Goal: Transaction & Acquisition: Subscribe to service/newsletter

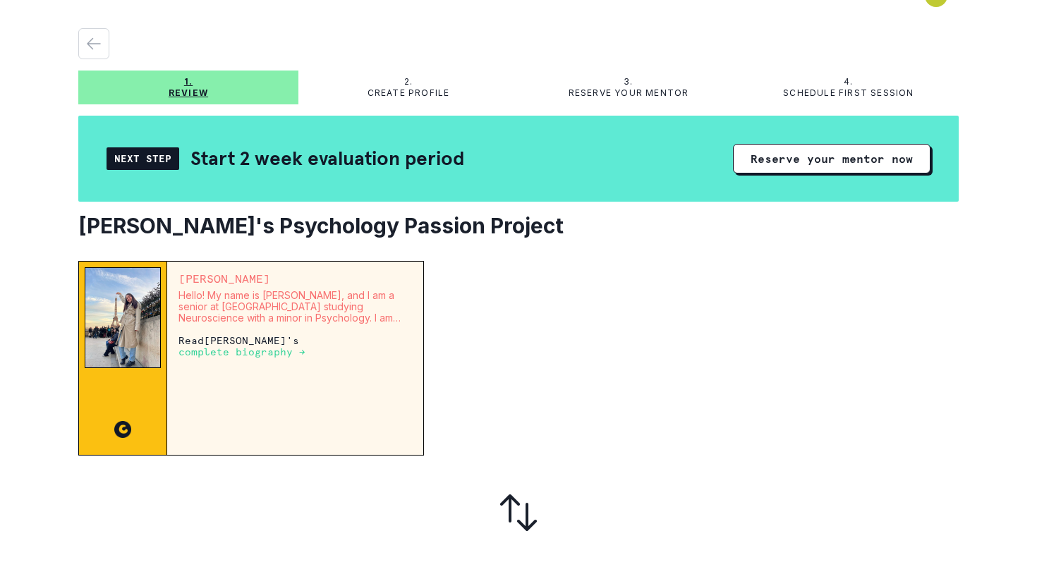
scroll to position [29, 0]
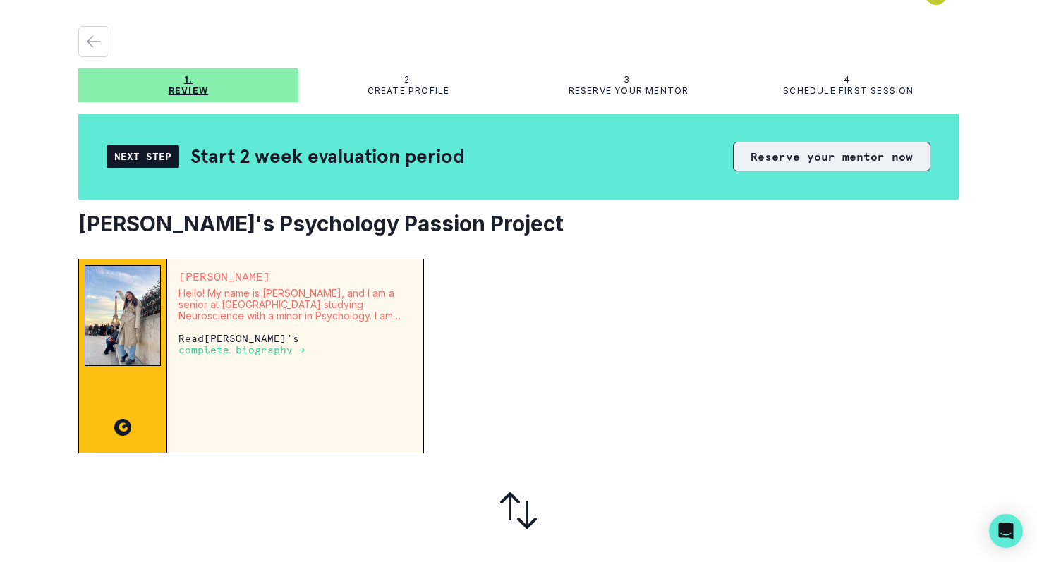
click at [807, 158] on button "Reserve your mentor now" at bounding box center [832, 157] width 198 height 30
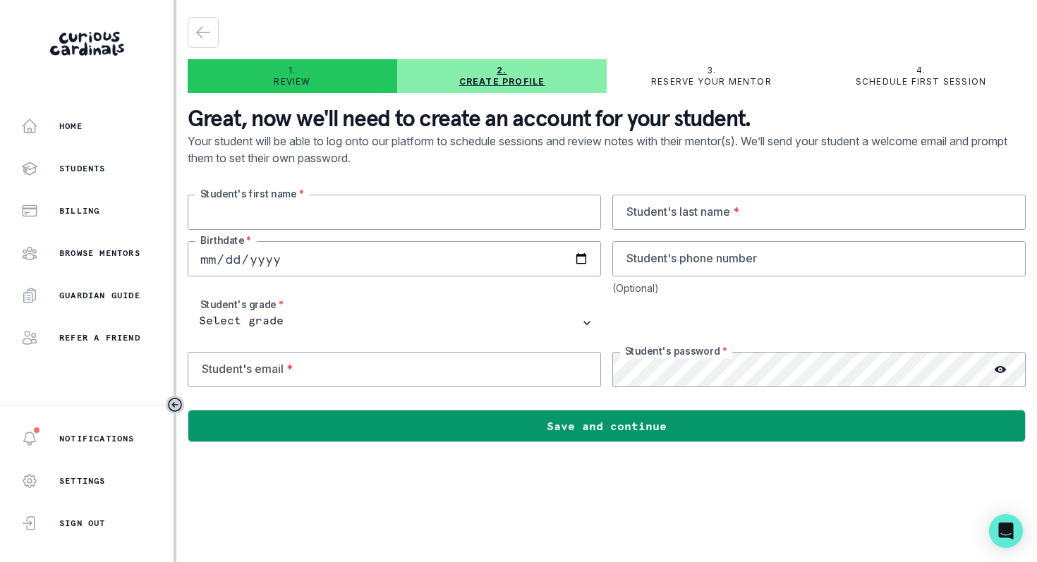
click at [492, 214] on input "text" at bounding box center [394, 212] width 413 height 35
type input "[PERSON_NAME]"
click at [653, 212] on input "text" at bounding box center [818, 212] width 413 height 35
type input "[PERSON_NAME]"
click at [455, 258] on input "date" at bounding box center [394, 258] width 413 height 35
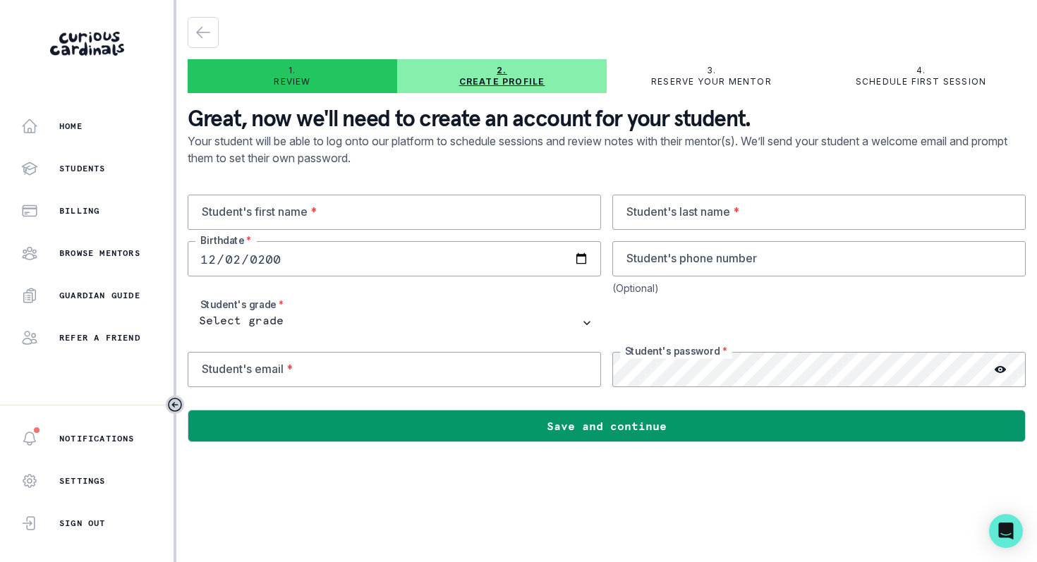
type input "[DATE]"
click at [296, 367] on input "email" at bounding box center [394, 369] width 413 height 35
paste input "Helenximengliu@gmail.com"
type input "Helenximengliu@gmail.com"
click at [1003, 366] on icon at bounding box center [1000, 369] width 11 height 11
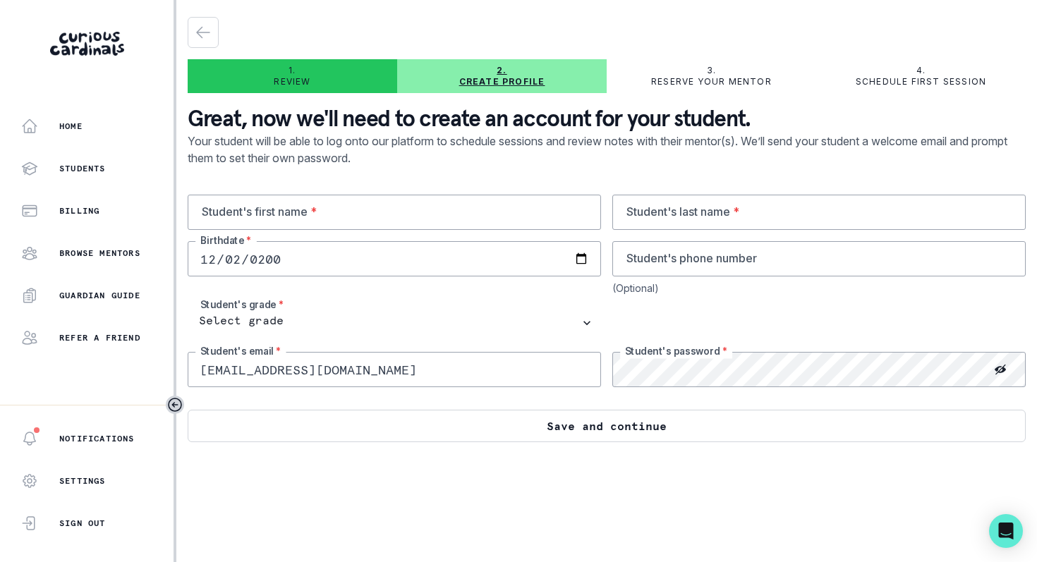
click at [767, 427] on button "Save and continue" at bounding box center [607, 426] width 838 height 32
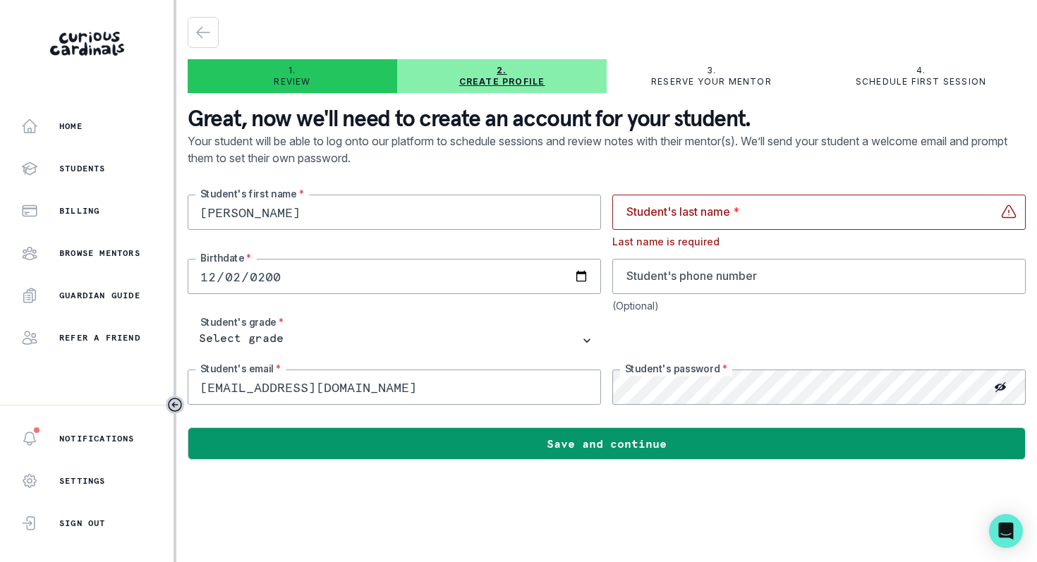
type input "Helen"
click at [652, 214] on input "text" at bounding box center [818, 212] width 413 height 35
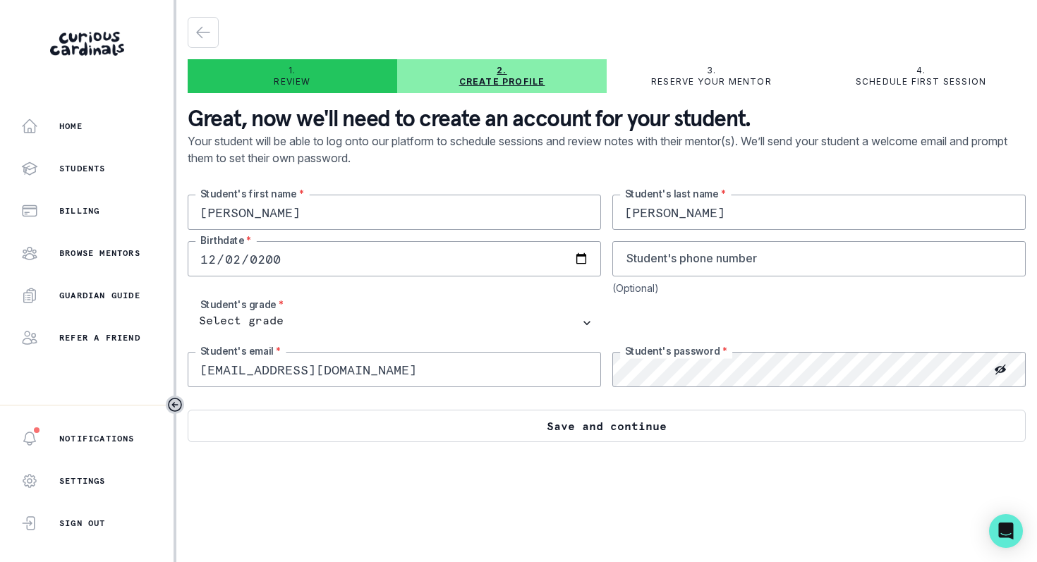
type input "Liu"
click at [583, 423] on button "Save and continue" at bounding box center [607, 426] width 838 height 32
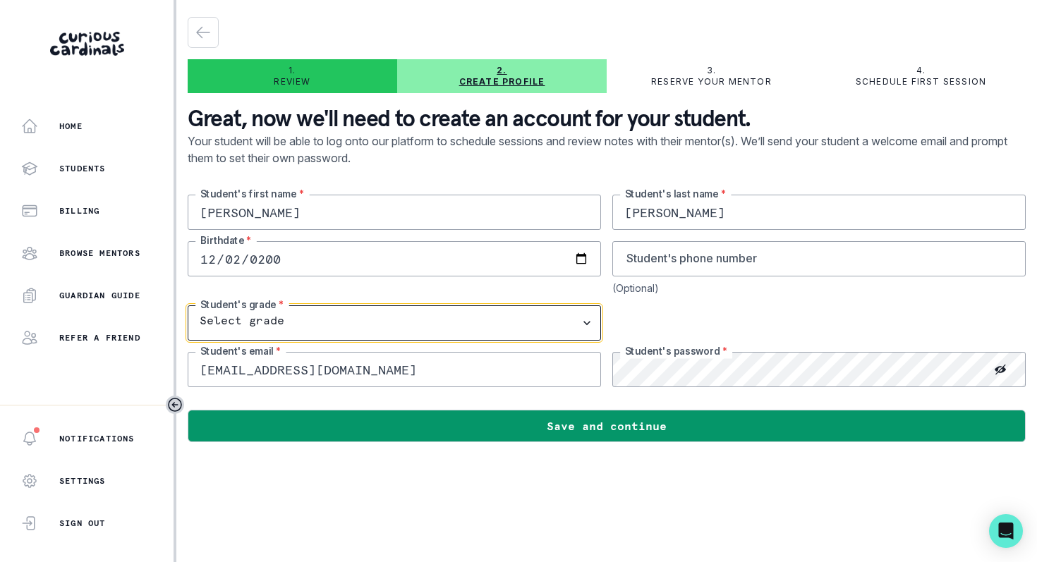
click at [525, 314] on select "Select grade 1st Grade 2nd Grade 3rd Grade 4th Grade 5th Grade 6th Grade 7th Gr…" at bounding box center [394, 322] width 413 height 35
select select "10th Grade"
click at [188, 305] on select "Select grade 1st Grade 2nd Grade 3rd Grade 4th Grade 5th Grade 6th Grade 7th Gr…" at bounding box center [394, 322] width 413 height 35
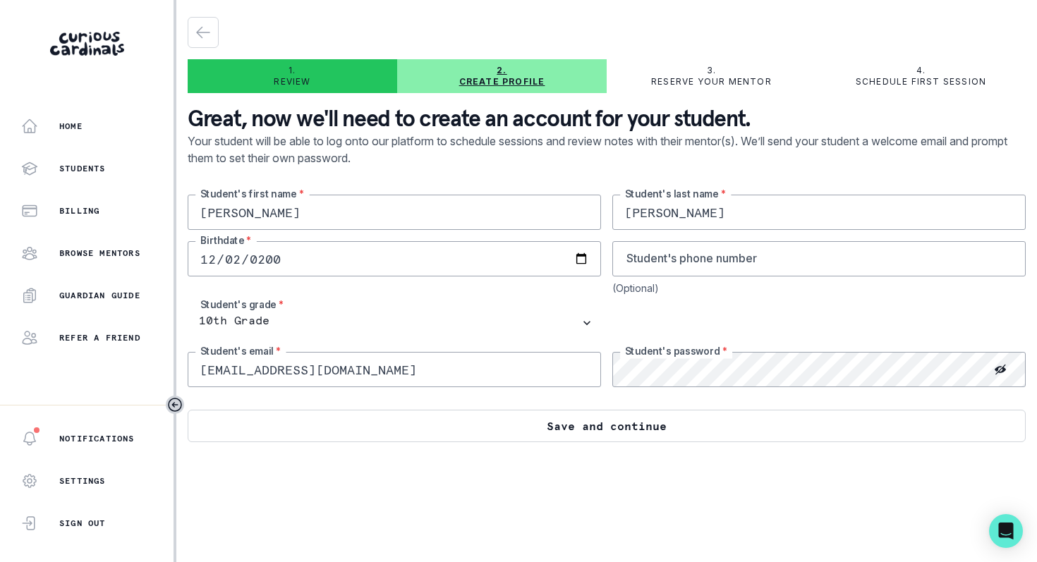
click at [543, 432] on button "Save and continue" at bounding box center [607, 426] width 838 height 32
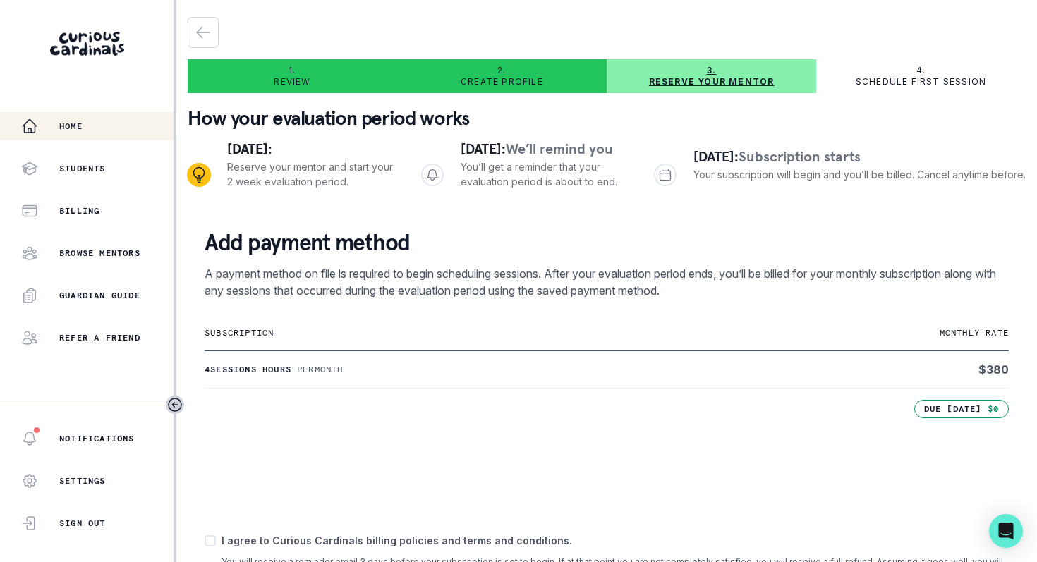
click at [91, 128] on div "Home" at bounding box center [97, 126] width 152 height 17
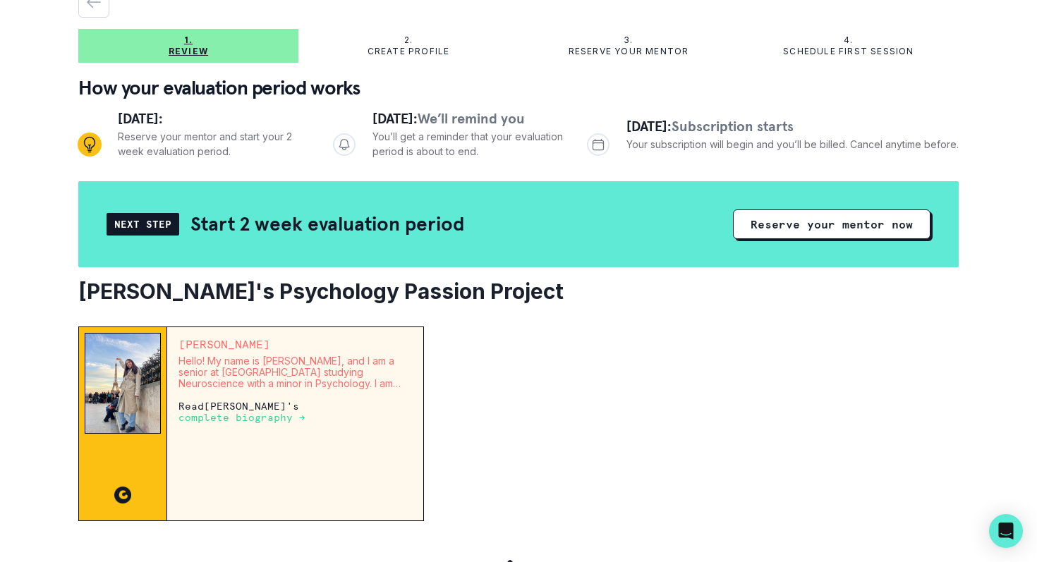
scroll to position [71, 0]
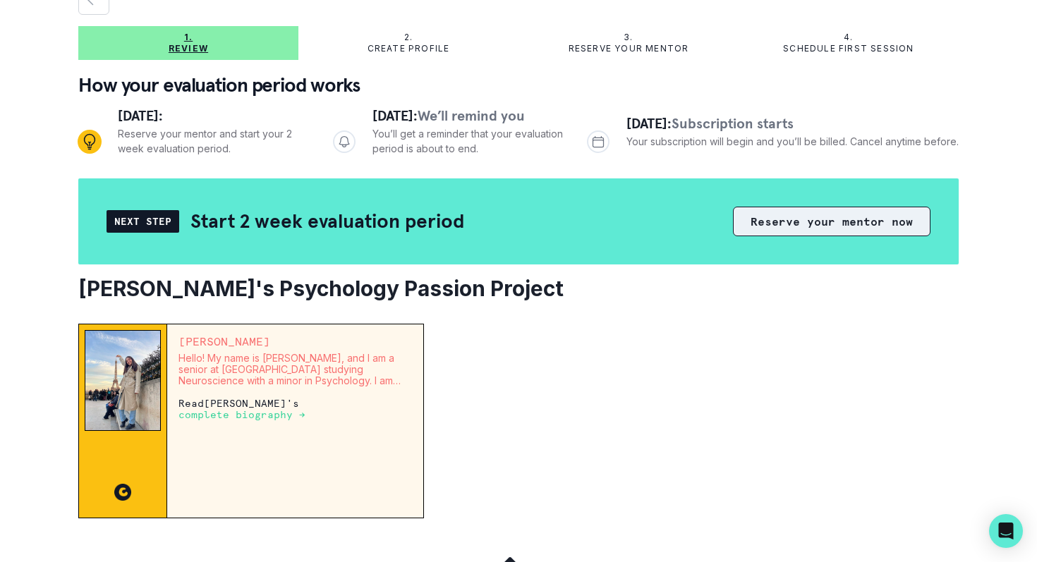
click at [775, 224] on button "Reserve your mentor now" at bounding box center [832, 222] width 198 height 30
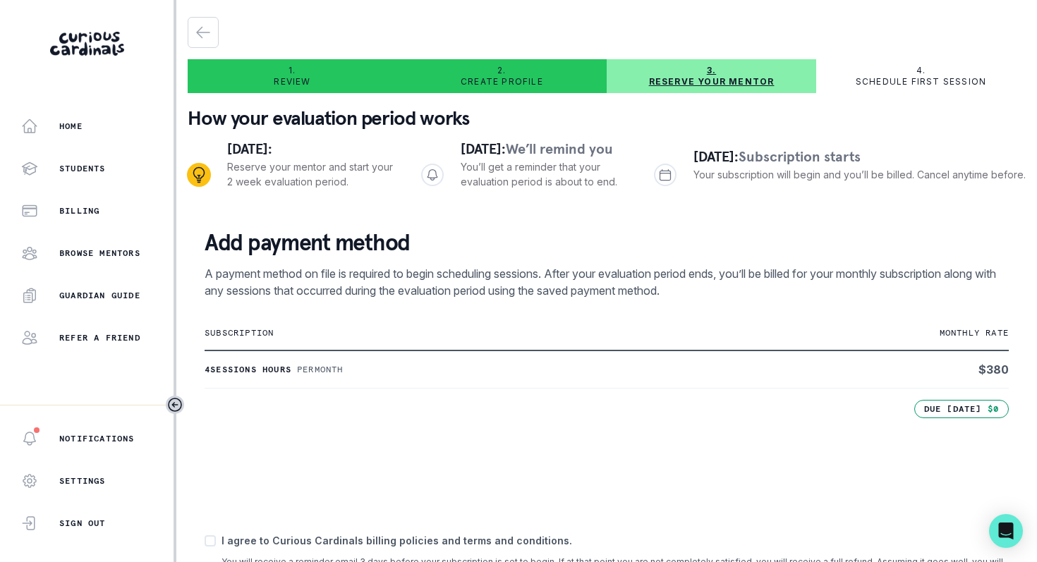
click at [907, 81] on p "Schedule first session" at bounding box center [921, 81] width 131 height 11
click at [482, 80] on p "Create profile" at bounding box center [502, 81] width 83 height 11
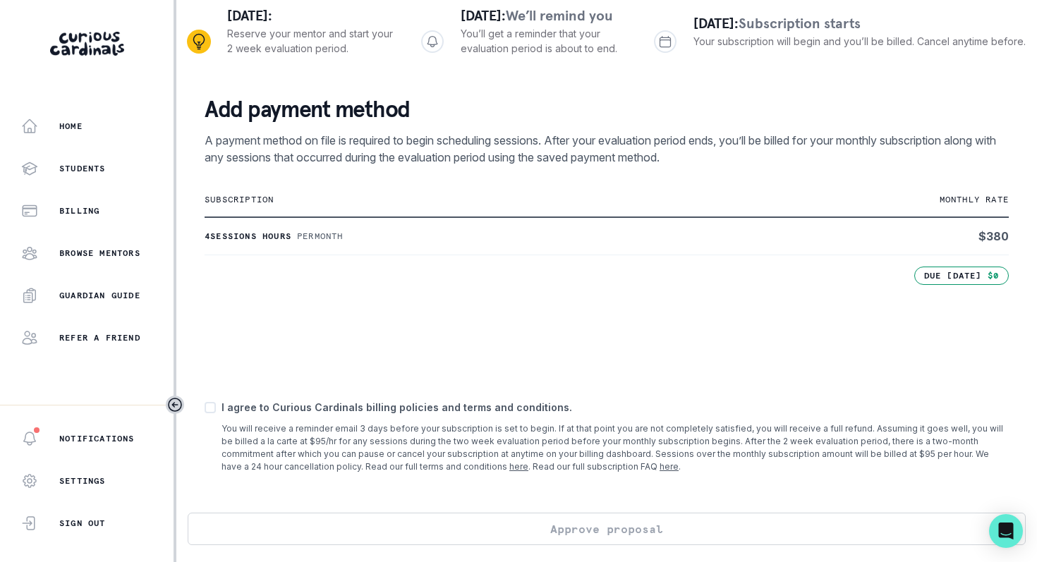
scroll to position [146, 0]
click at [222, 415] on p "I agree to Curious Cardinals billing policies and terms and conditions." at bounding box center [615, 407] width 787 height 15
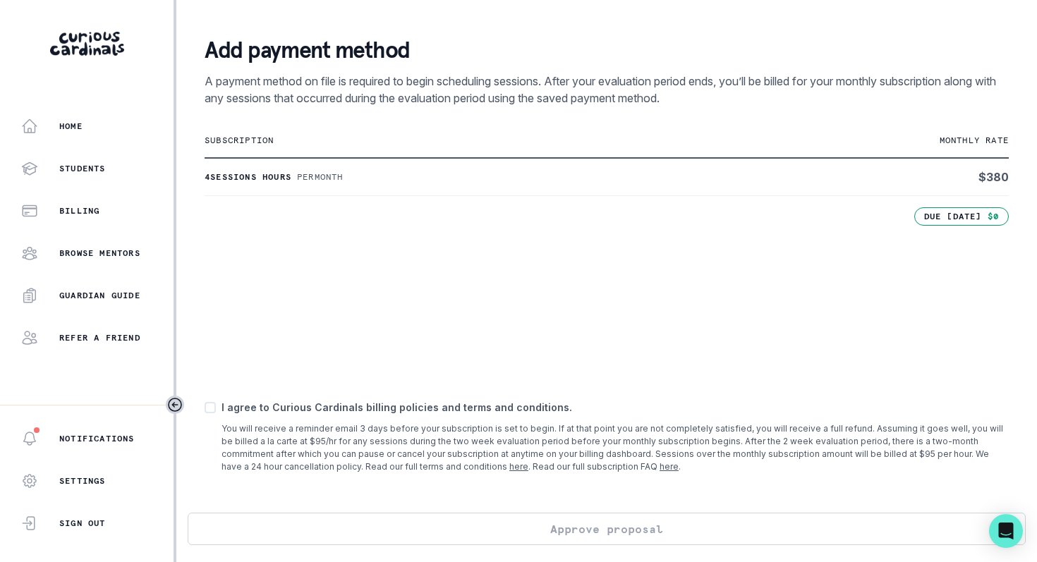
scroll to position [214, 0]
click at [326, 409] on p "I agree to Curious Cardinals billing policies and terms and conditions." at bounding box center [615, 407] width 787 height 15
click at [205, 409] on span at bounding box center [210, 407] width 11 height 11
click at [205, 408] on input "checkbox" at bounding box center [204, 407] width 1 height 1
checkbox input "true"
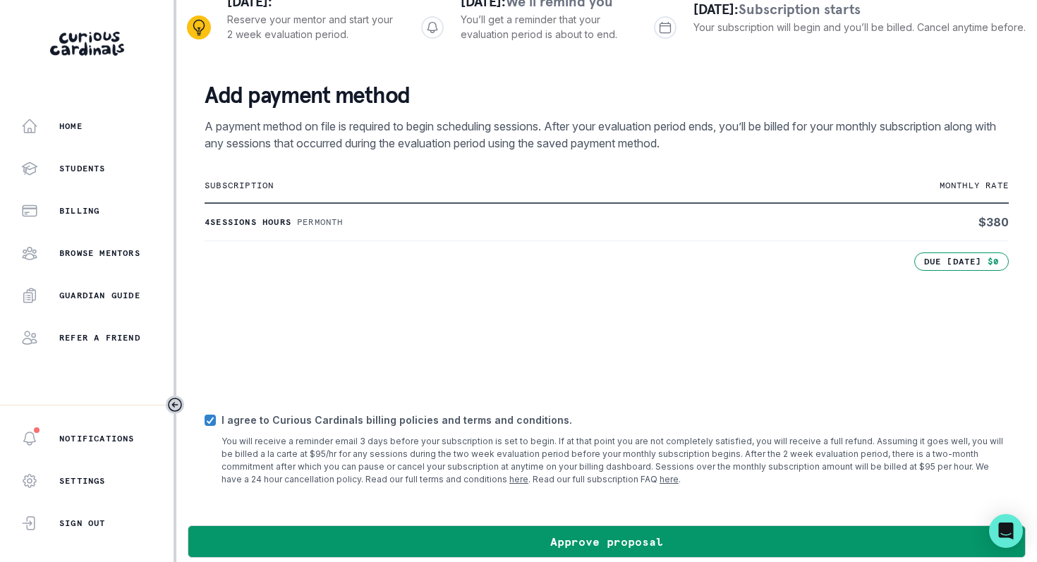
scroll to position [181, 0]
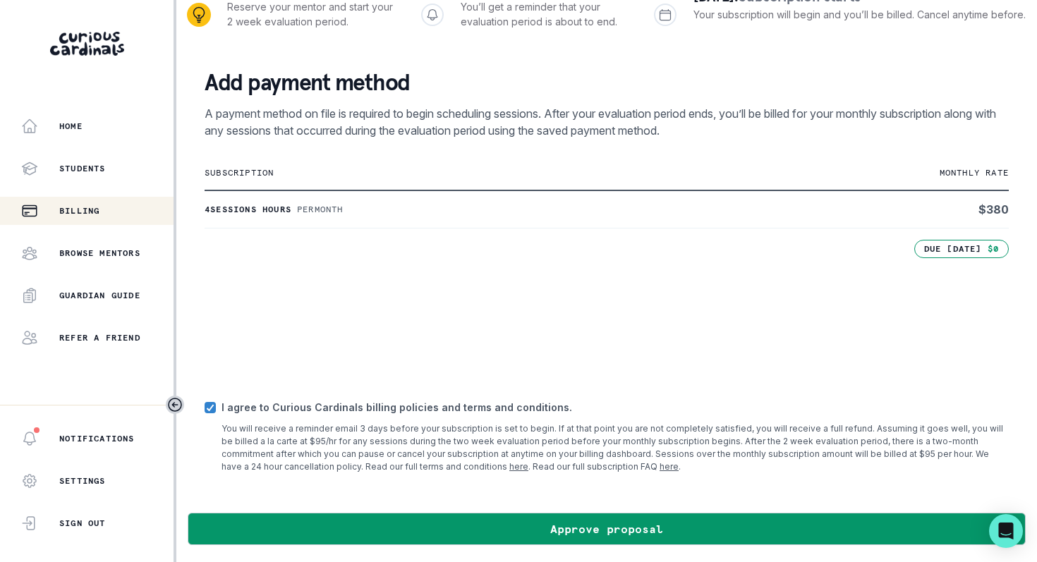
click at [122, 216] on div "Billing" at bounding box center [97, 210] width 152 height 17
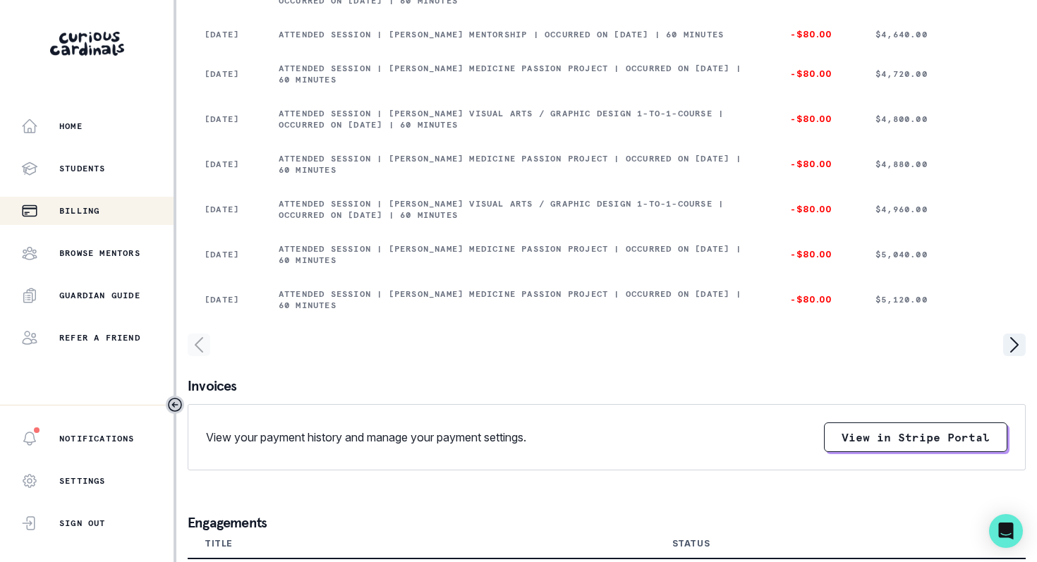
scroll to position [290, 0]
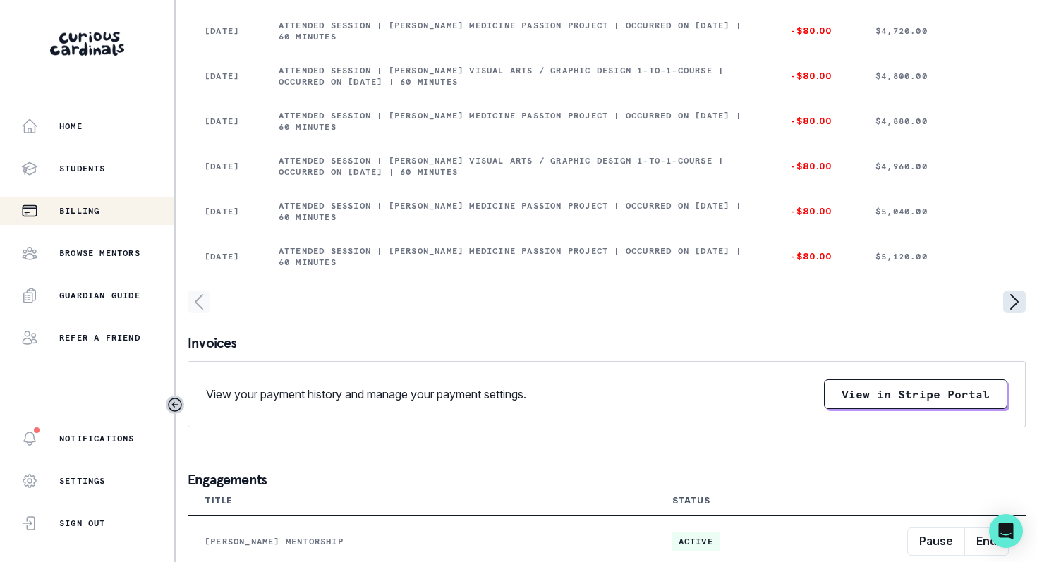
click at [1013, 313] on icon "page right" at bounding box center [1014, 302] width 23 height 23
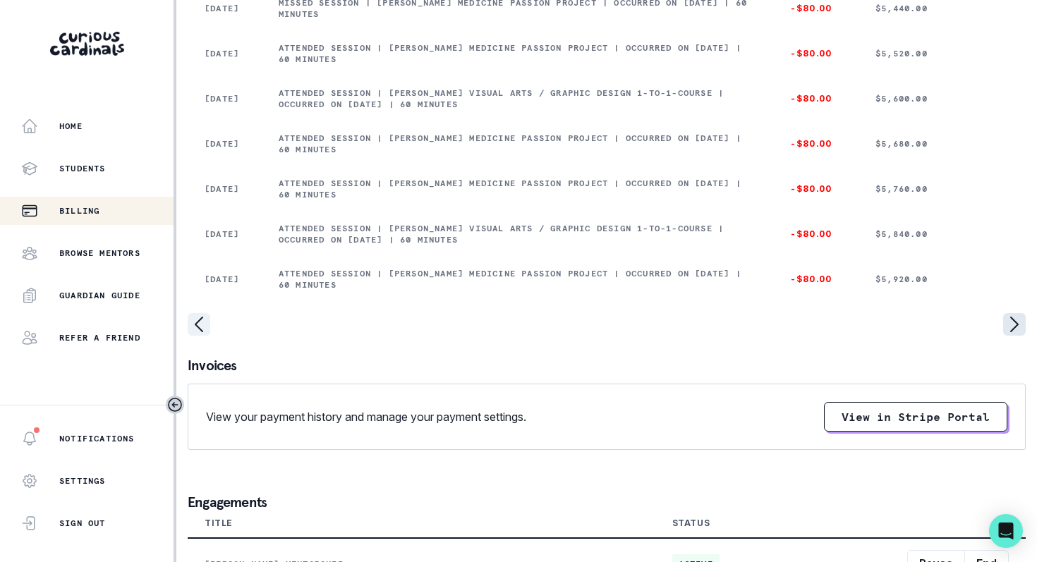
click at [1013, 332] on icon "page right" at bounding box center [1014, 324] width 23 height 23
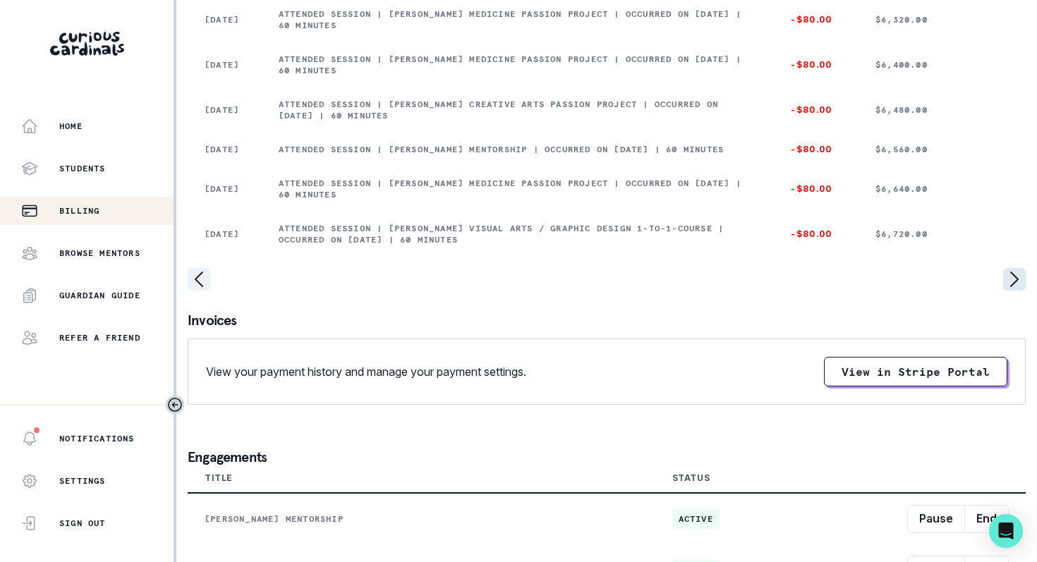
click at [1011, 286] on icon "page right" at bounding box center [1014, 279] width 7 height 14
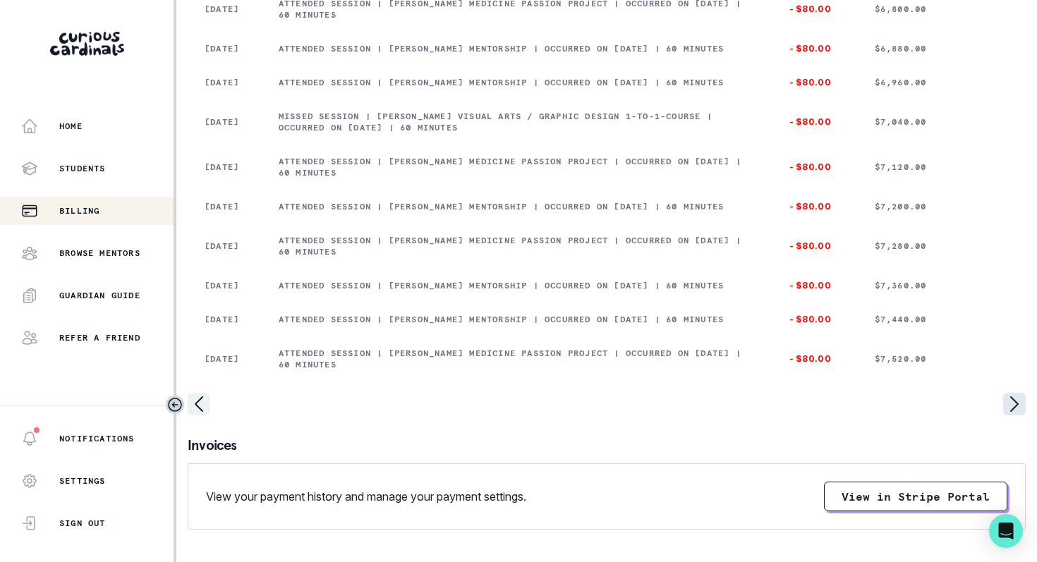
scroll to position [170, 0]
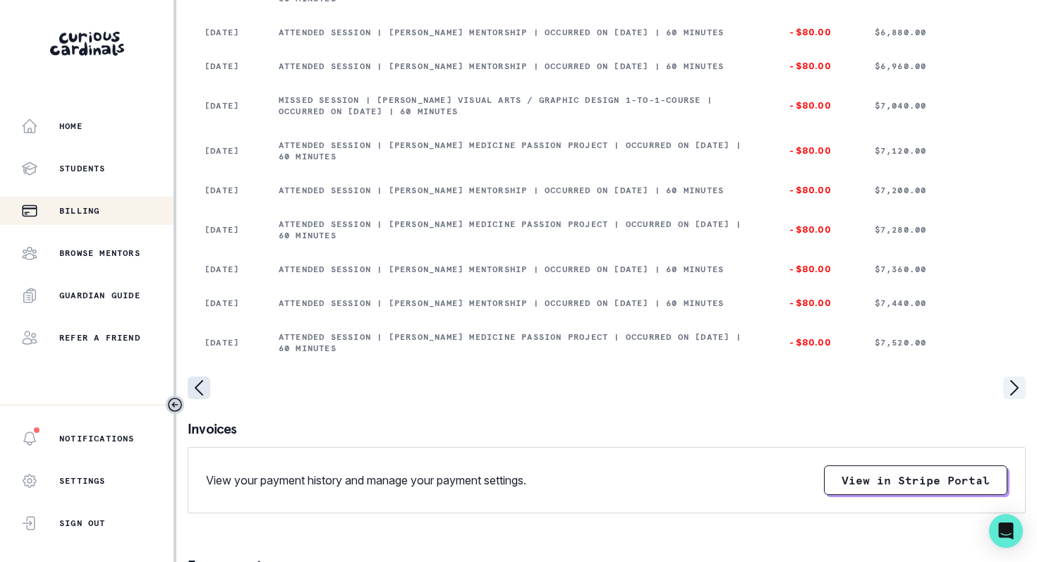
click at [203, 399] on icon "page left" at bounding box center [199, 388] width 23 height 23
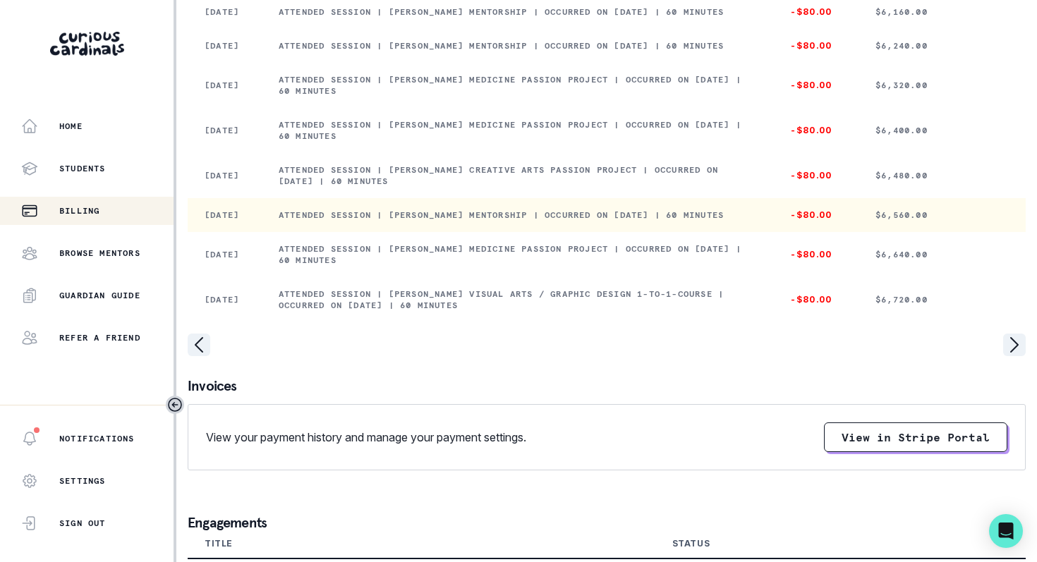
scroll to position [252, 0]
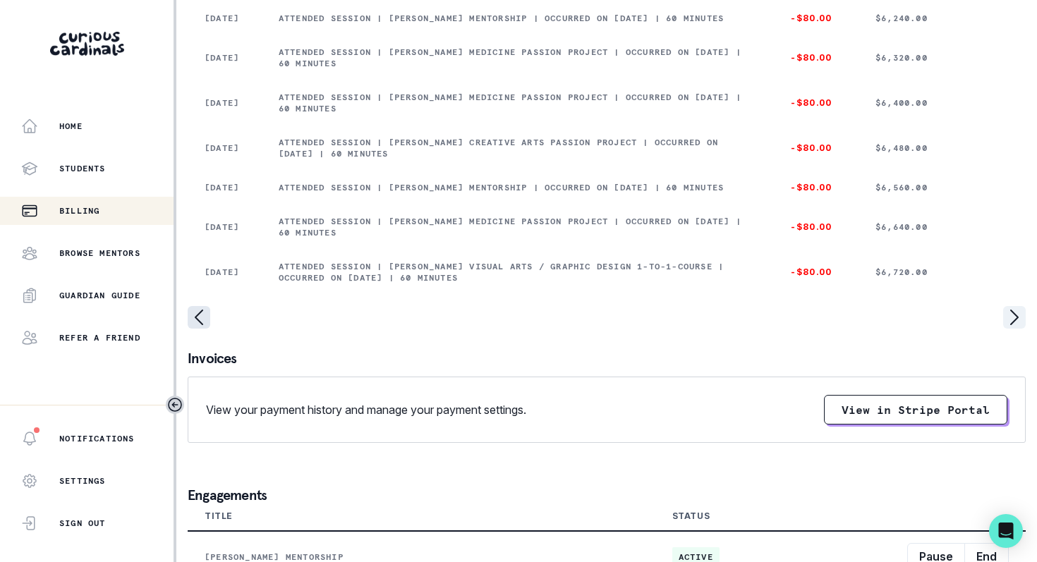
click at [198, 329] on icon "page left" at bounding box center [199, 317] width 23 height 23
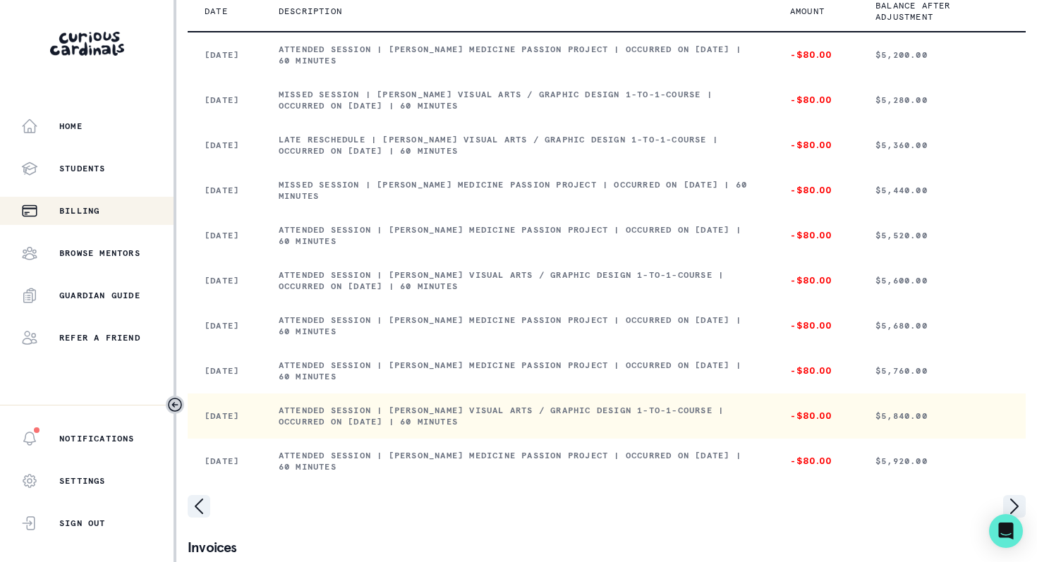
scroll to position [105, 0]
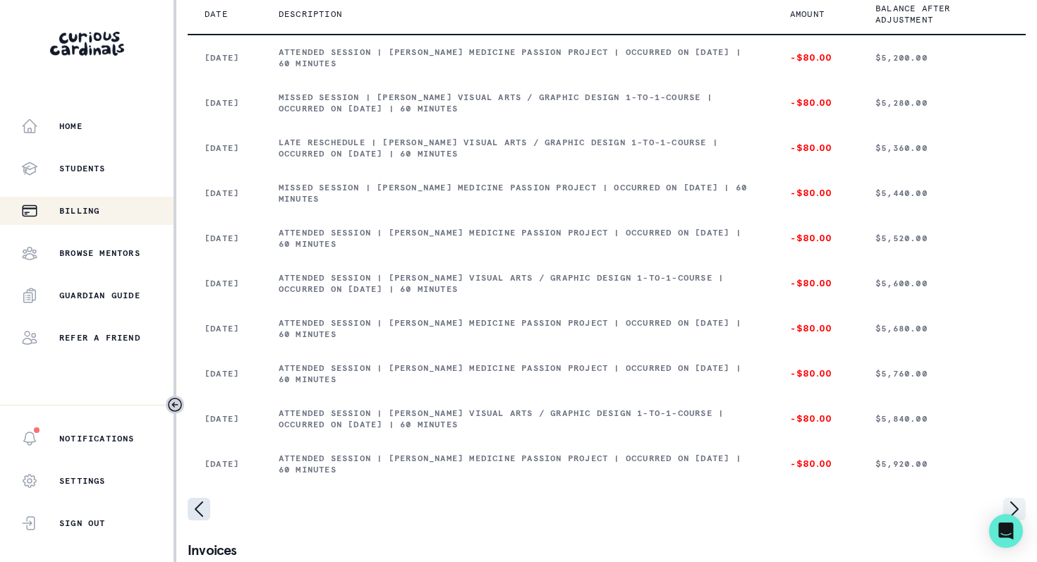
click at [203, 519] on icon "page left" at bounding box center [199, 509] width 23 height 23
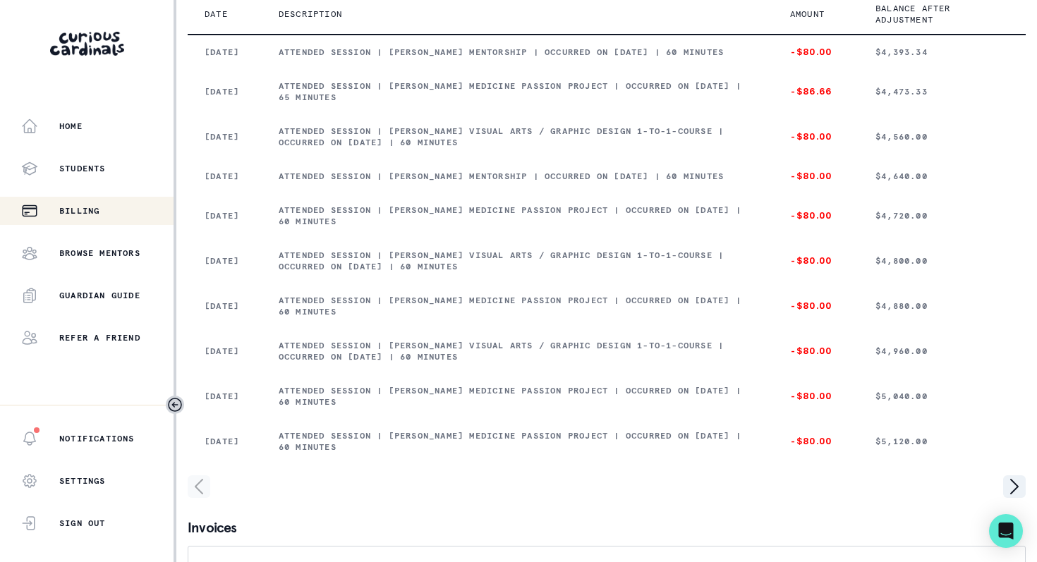
click at [203, 498] on icon "page left" at bounding box center [199, 487] width 23 height 23
click at [202, 498] on icon "page left" at bounding box center [199, 487] width 23 height 23
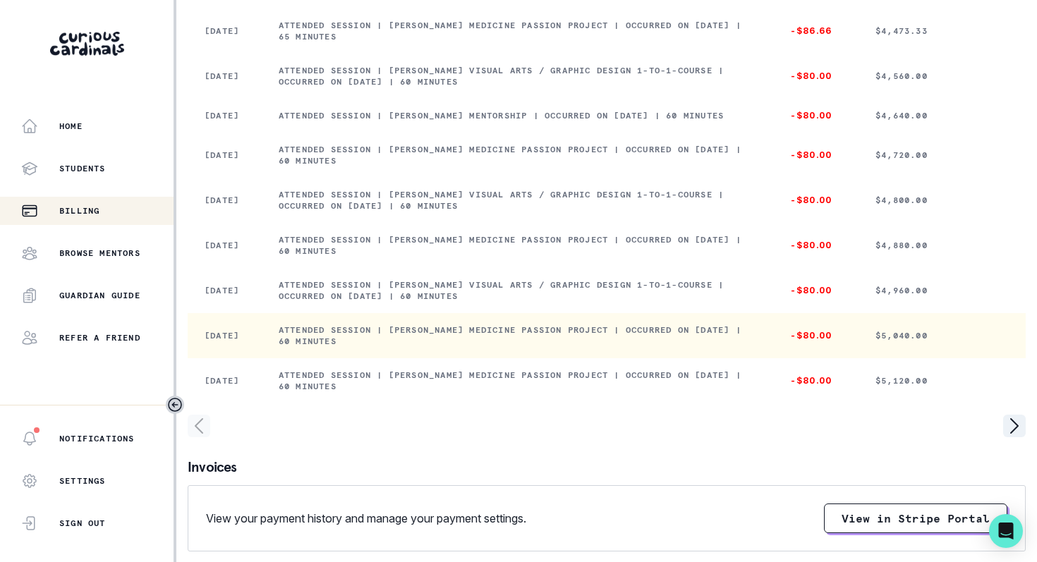
scroll to position [182, 0]
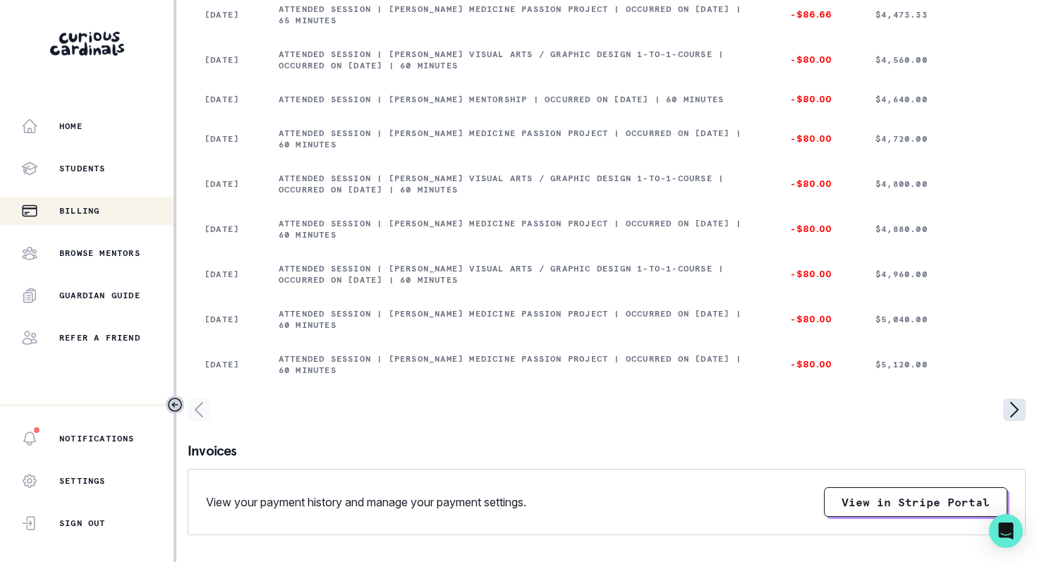
click at [1015, 417] on icon "page right" at bounding box center [1014, 410] width 7 height 14
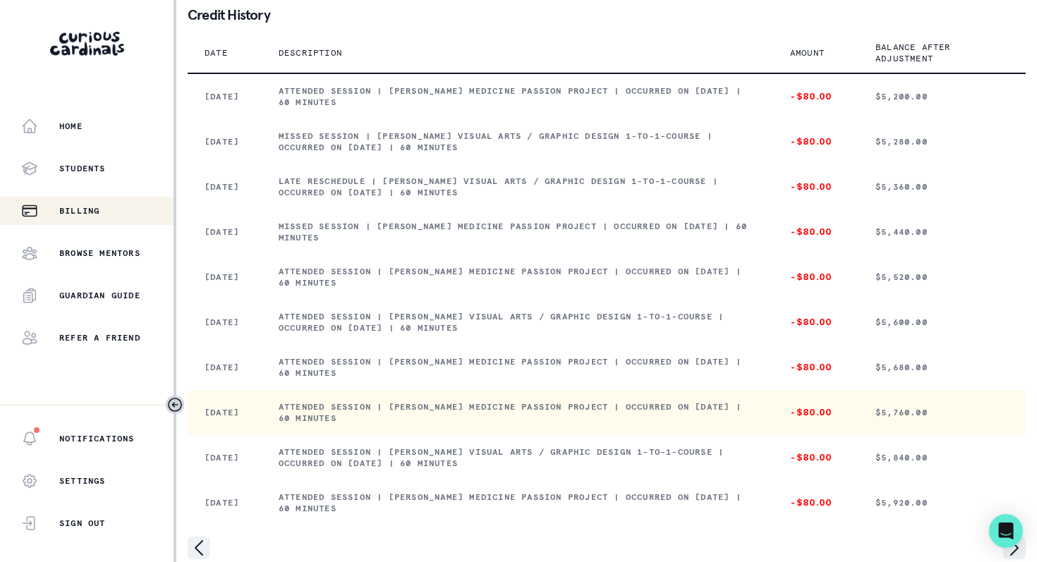
scroll to position [268, 0]
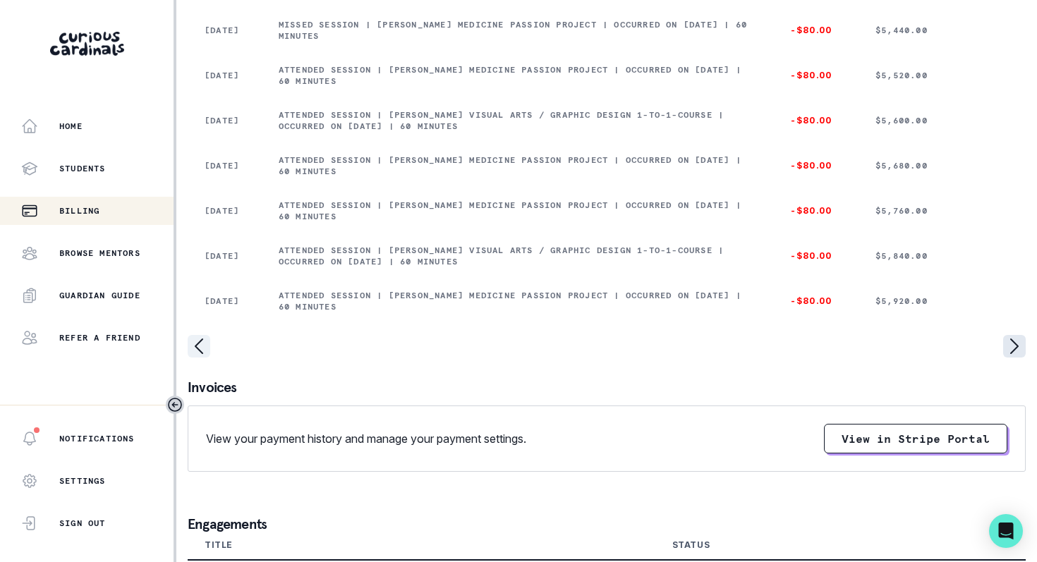
click at [1012, 351] on icon "page right" at bounding box center [1014, 346] width 23 height 23
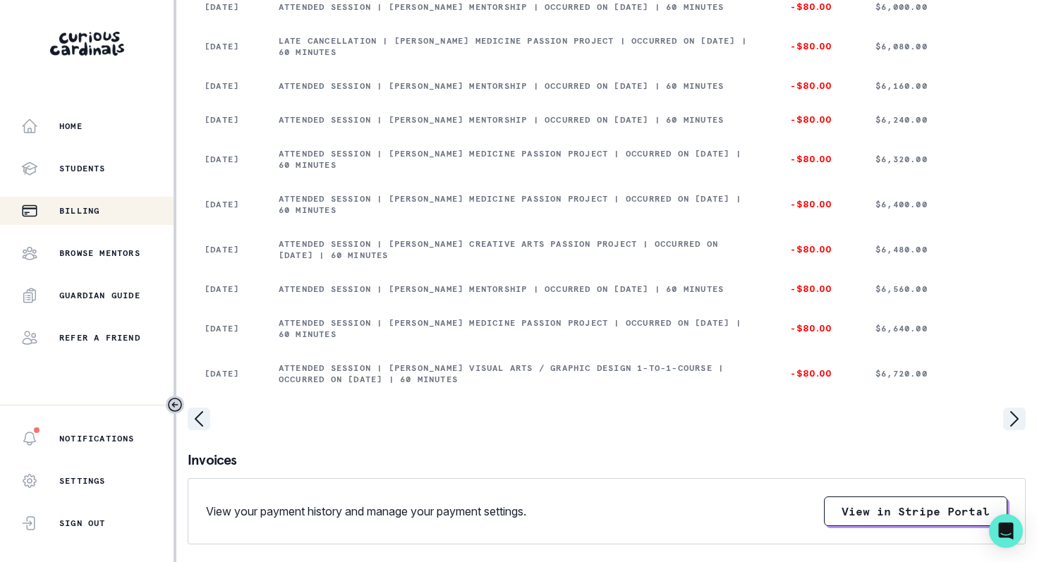
scroll to position [151, 0]
click at [1013, 430] on icon "page right" at bounding box center [1014, 418] width 23 height 23
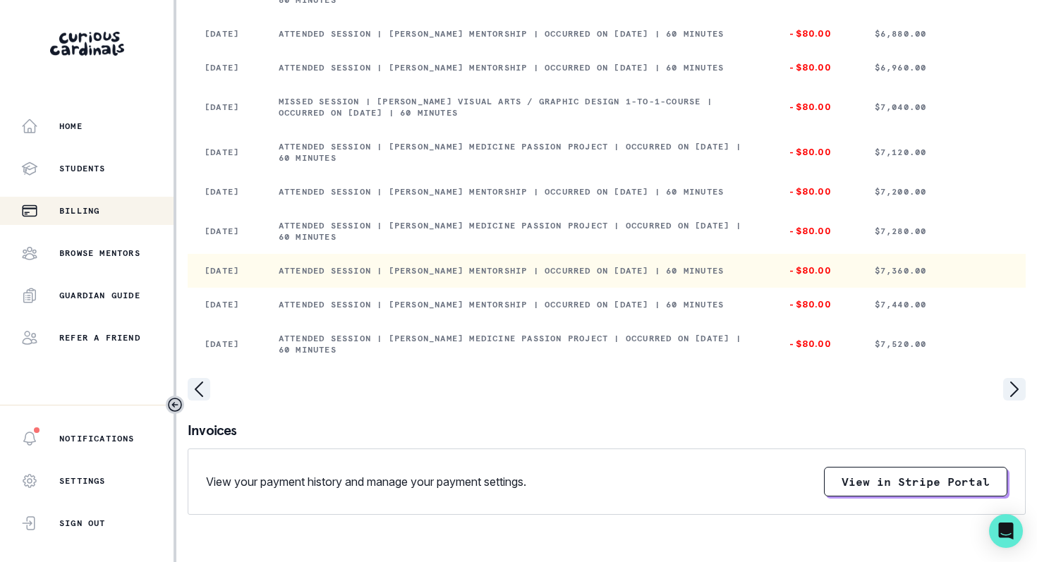
scroll to position [165, 0]
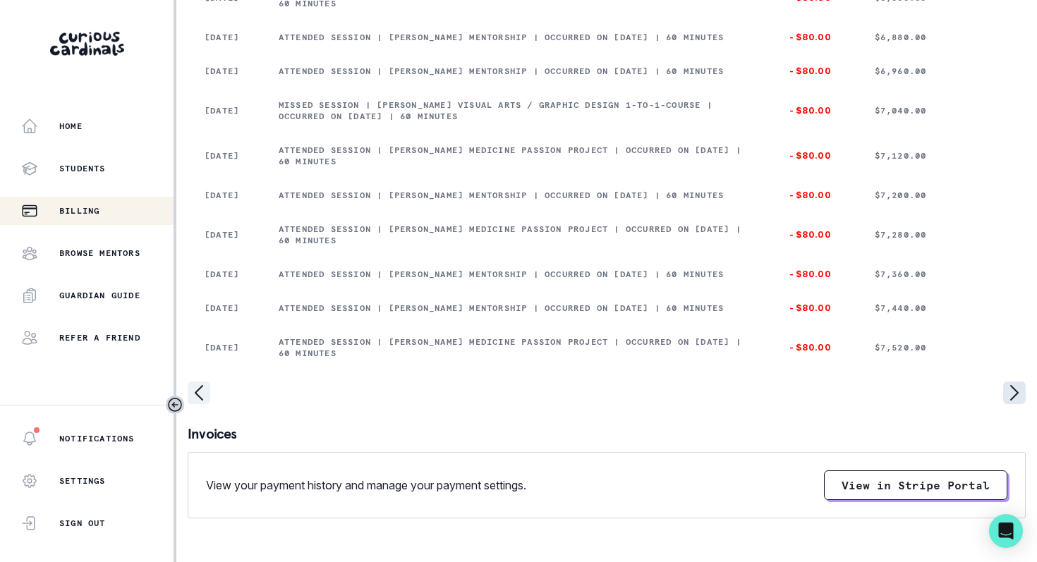
click at [1018, 404] on icon "page right" at bounding box center [1014, 393] width 23 height 23
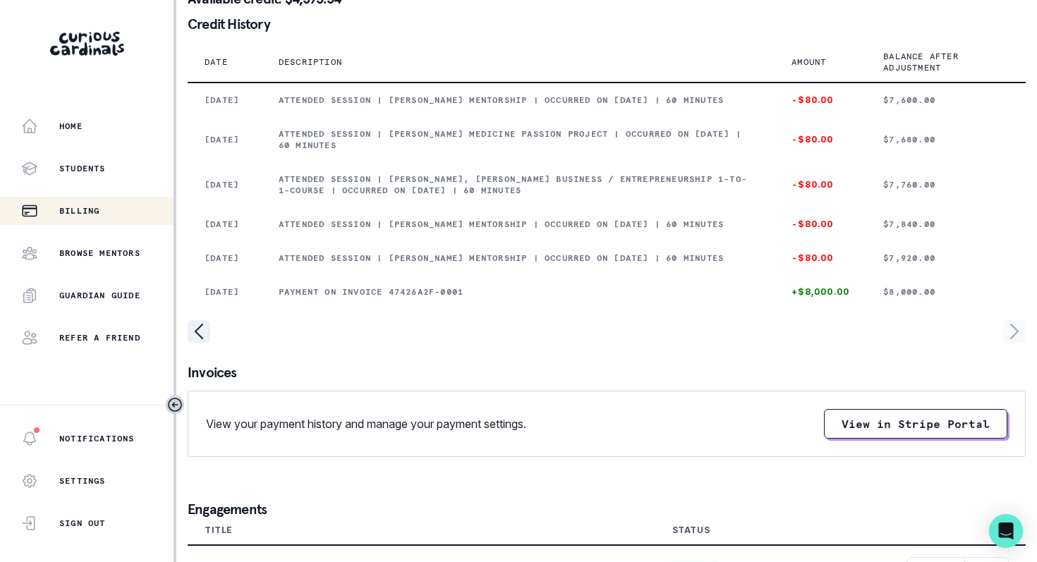
scroll to position [8, 0]
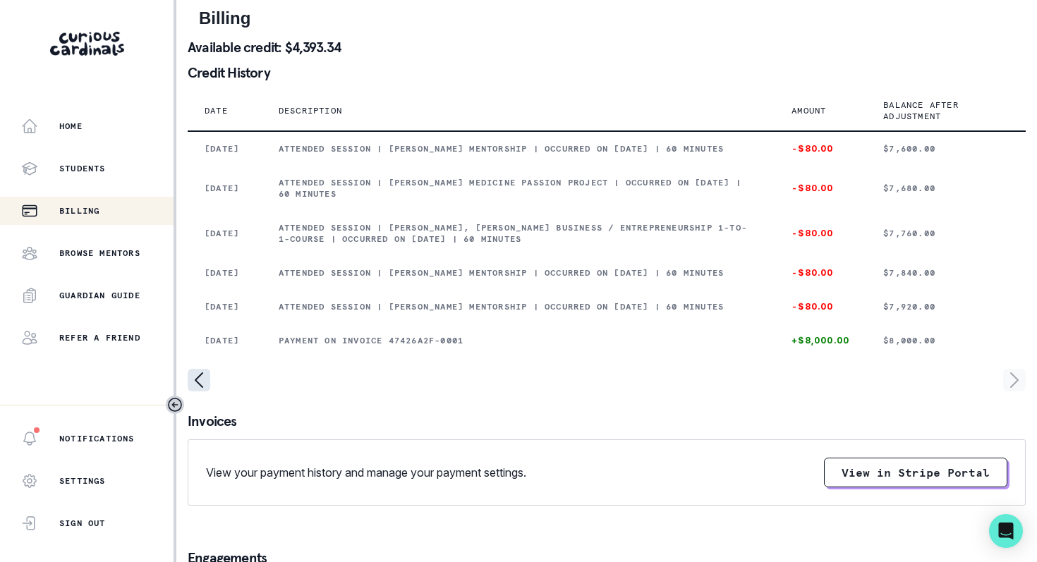
click at [200, 392] on icon "page left" at bounding box center [199, 380] width 23 height 23
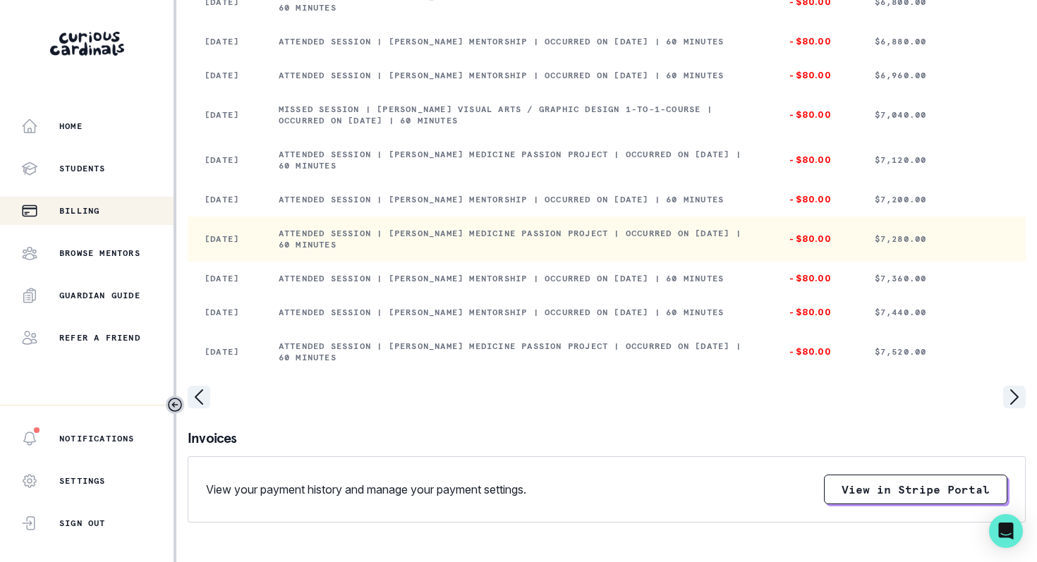
scroll to position [162, 0]
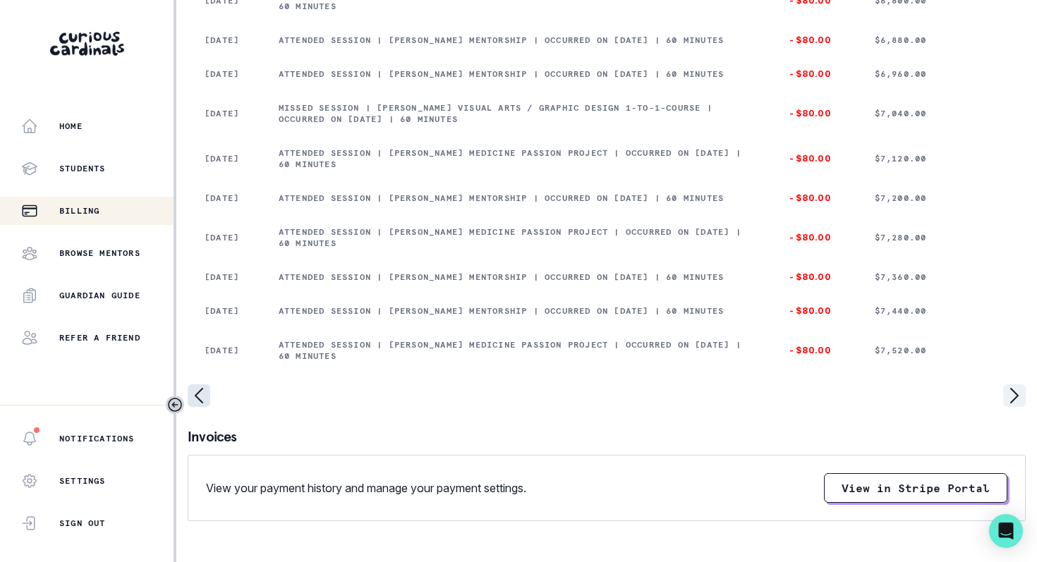
click at [201, 407] on icon "page left" at bounding box center [199, 395] width 23 height 23
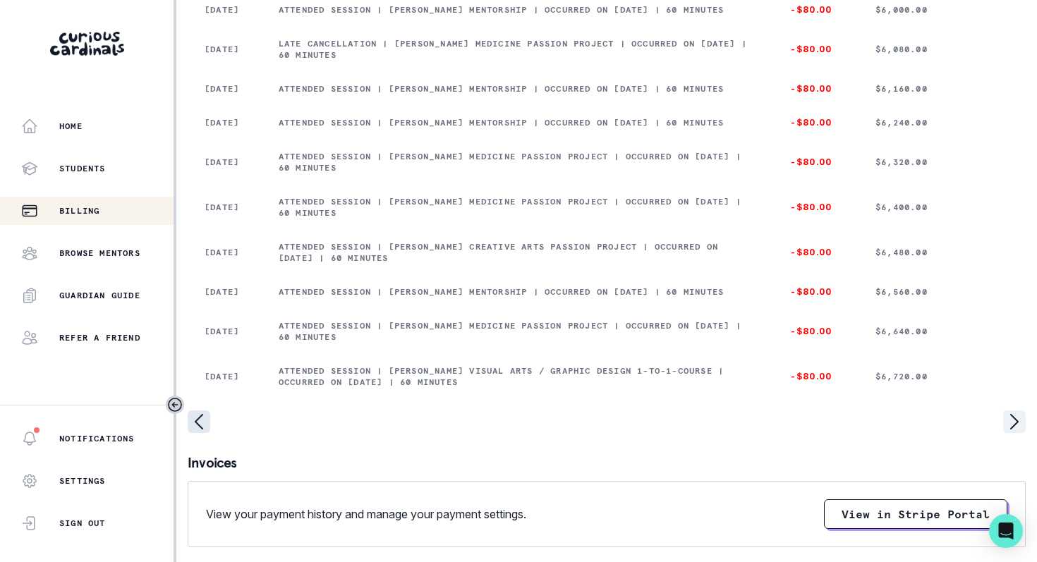
scroll to position [153, 0]
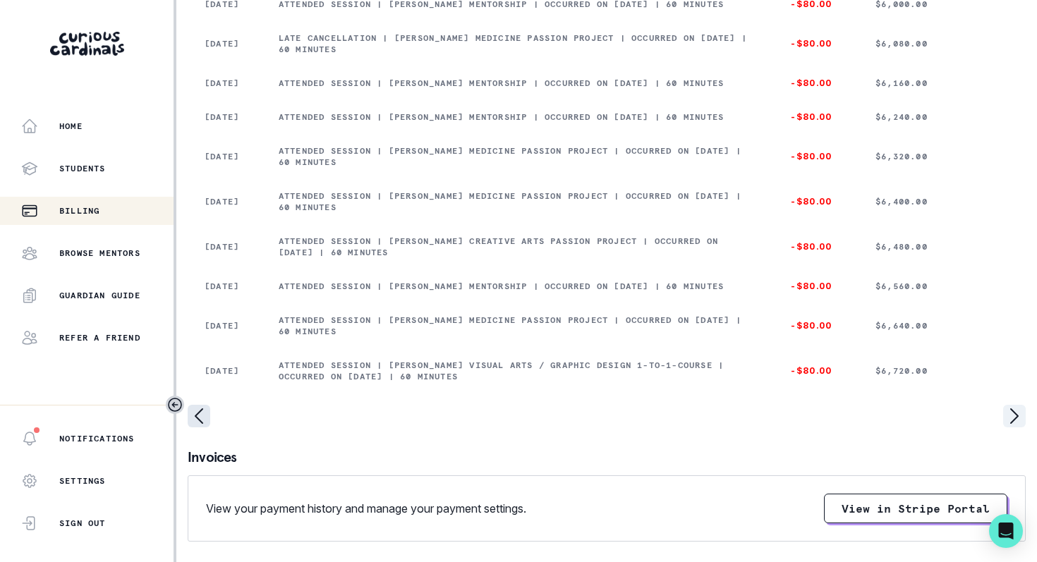
click at [200, 428] on icon "page left" at bounding box center [199, 416] width 23 height 23
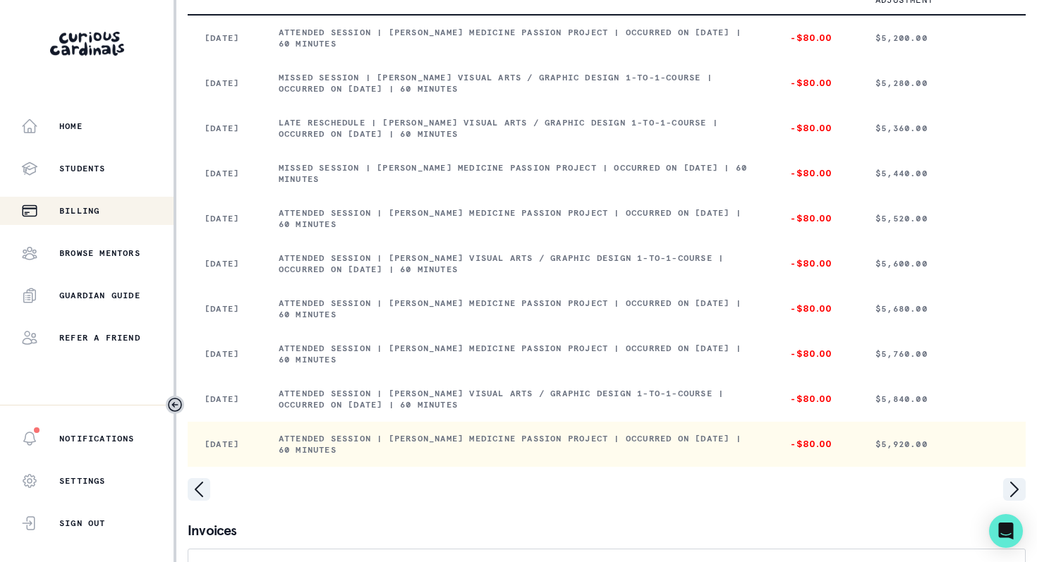
scroll to position [128, 0]
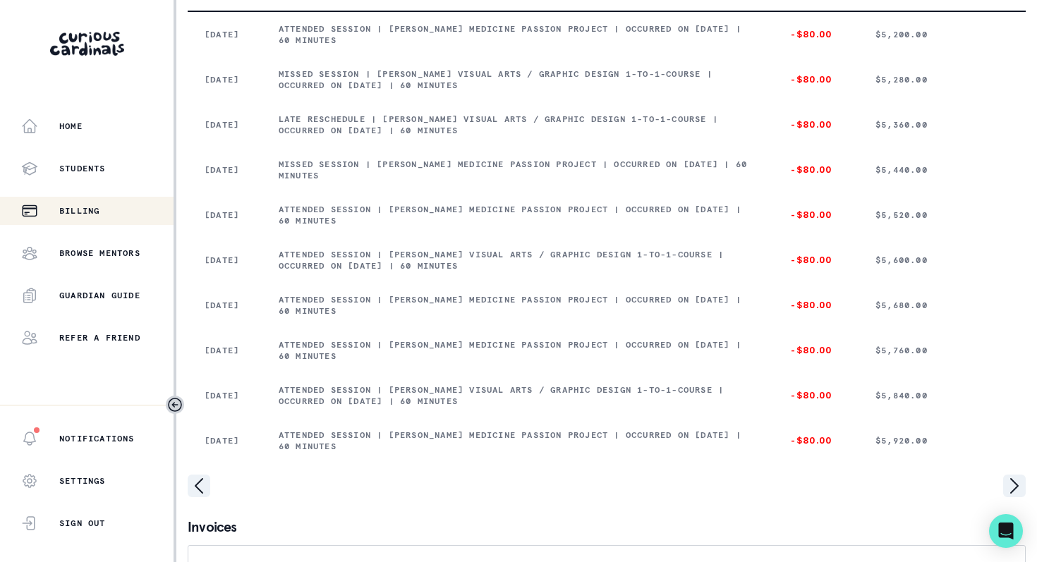
click at [211, 483] on div at bounding box center [607, 486] width 838 height 23
click at [202, 497] on icon "page left" at bounding box center [199, 486] width 23 height 23
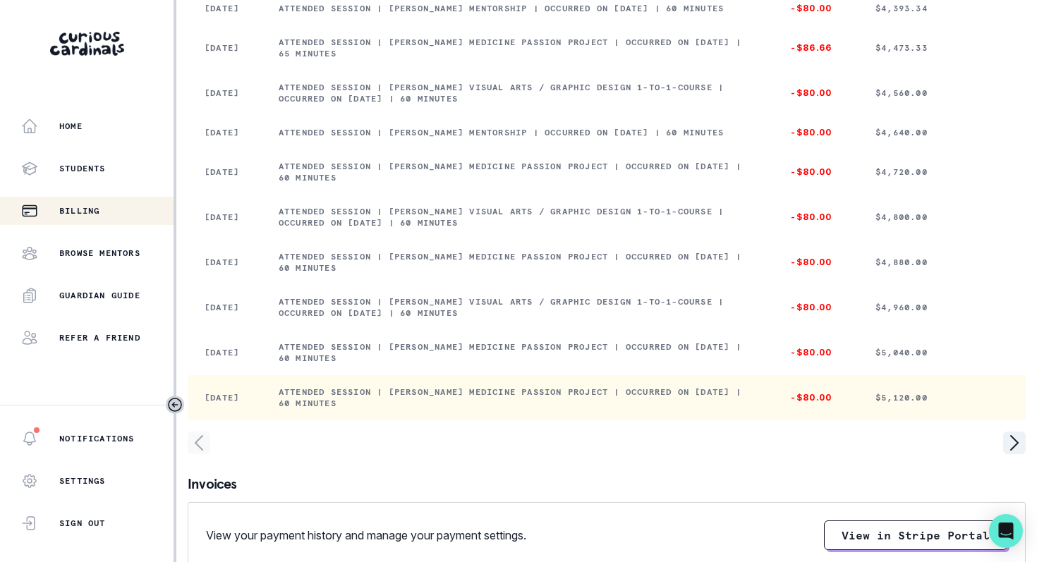
scroll to position [151, 0]
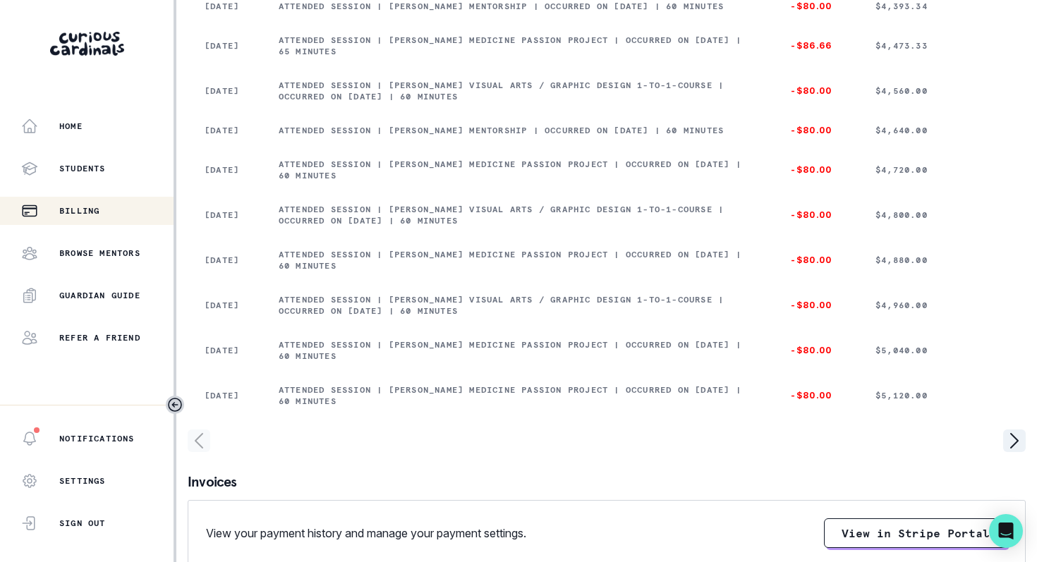
click at [199, 452] on icon "page left" at bounding box center [199, 441] width 23 height 23
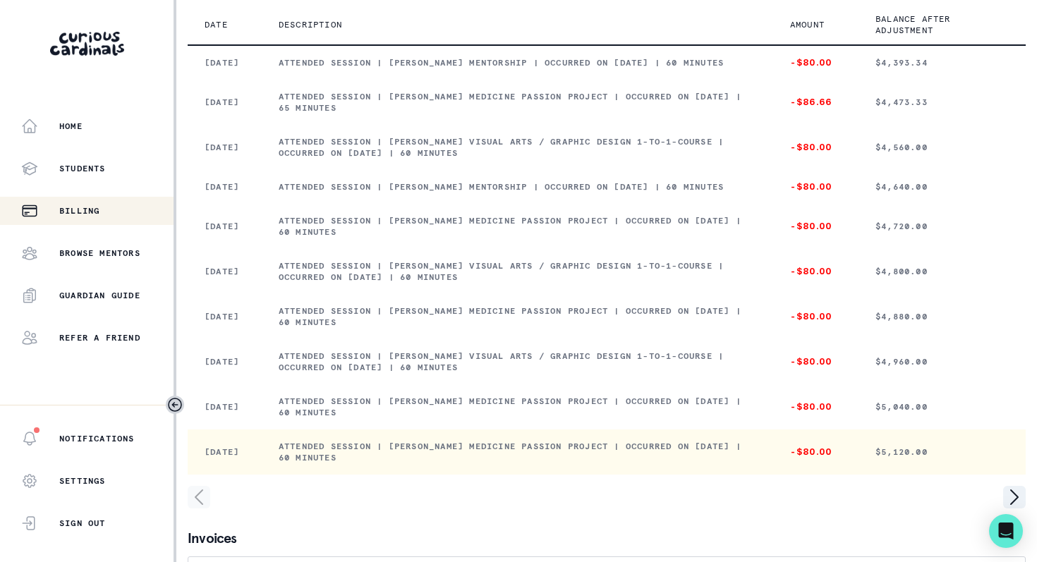
scroll to position [90, 0]
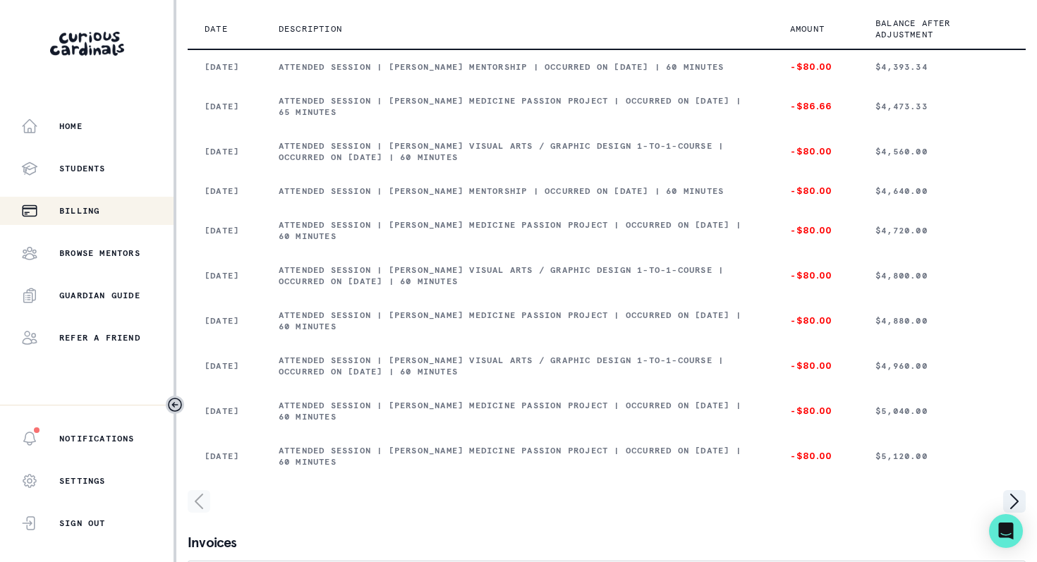
click at [197, 513] on icon "page left" at bounding box center [199, 501] width 23 height 23
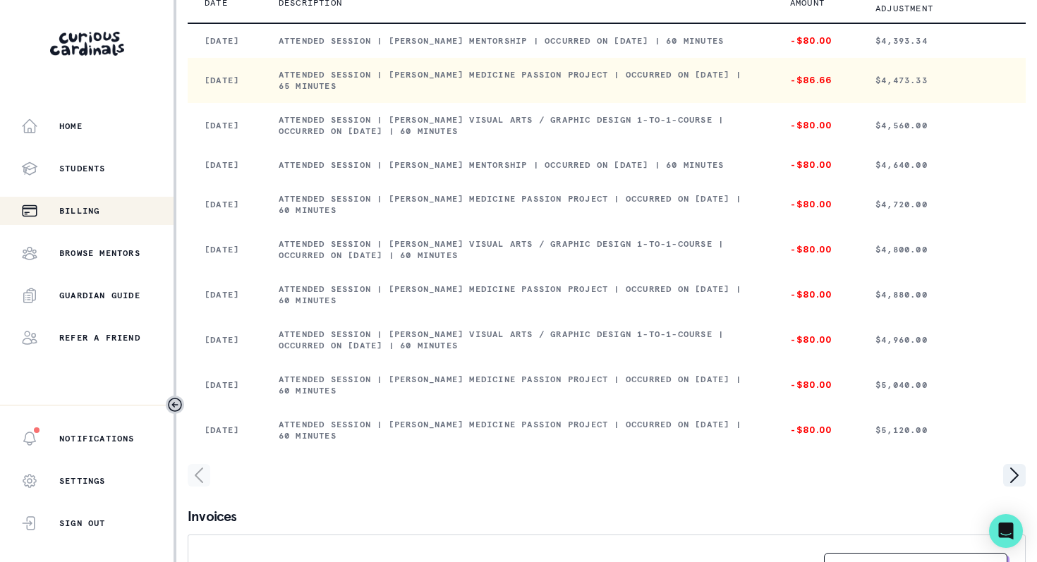
scroll to position [121, 0]
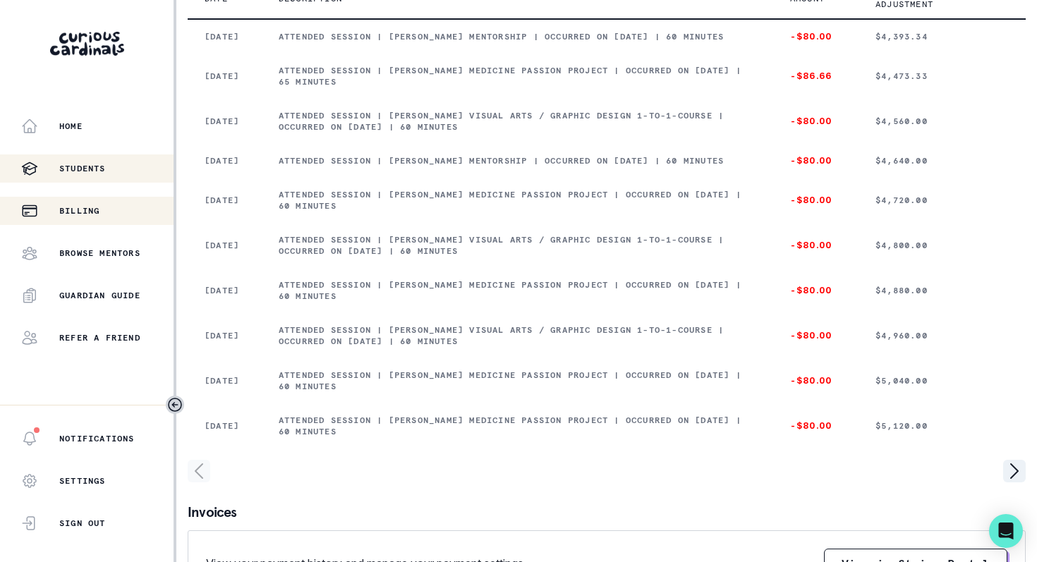
click at [104, 165] on p "Students" at bounding box center [82, 168] width 47 height 11
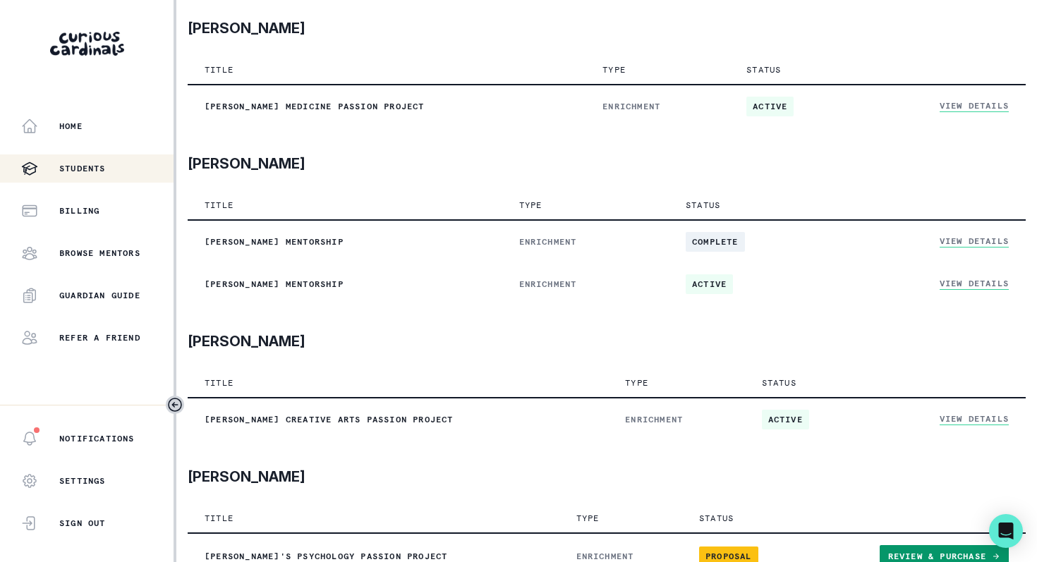
scroll to position [343, 0]
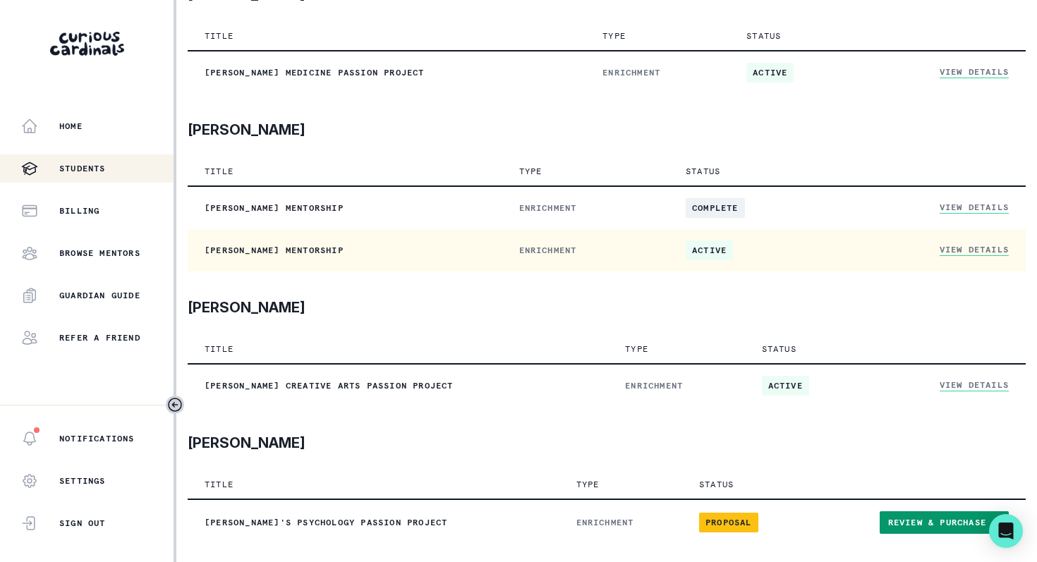
click at [978, 253] on link "View Details" at bounding box center [974, 250] width 69 height 12
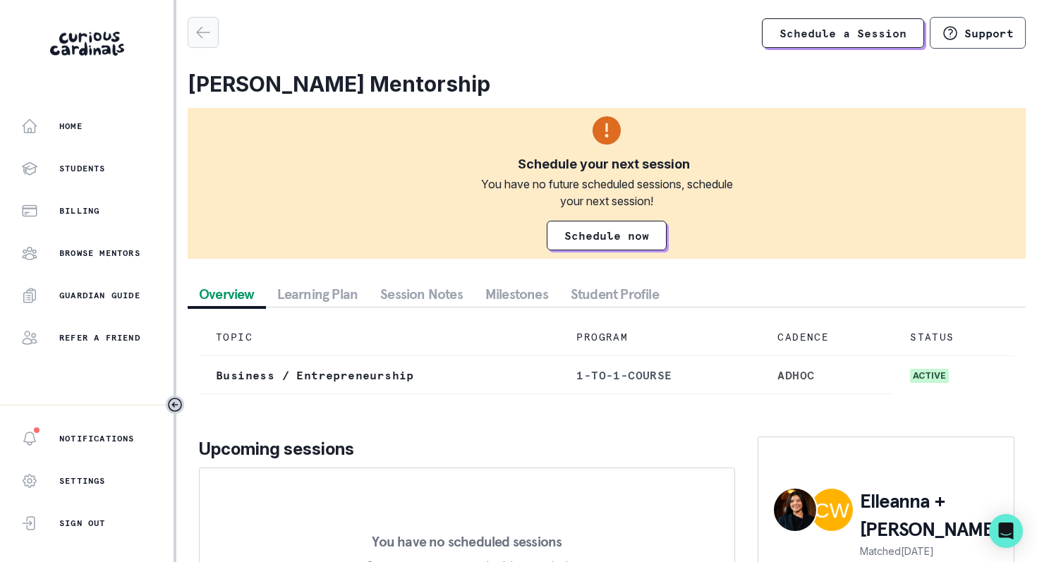
click at [208, 40] on icon "button" at bounding box center [203, 32] width 17 height 17
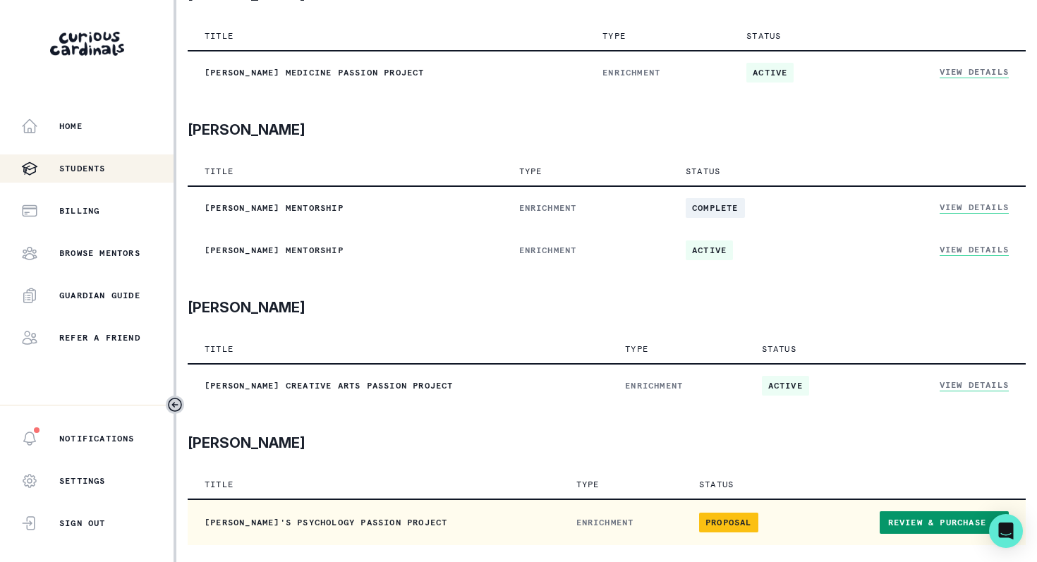
scroll to position [343, 0]
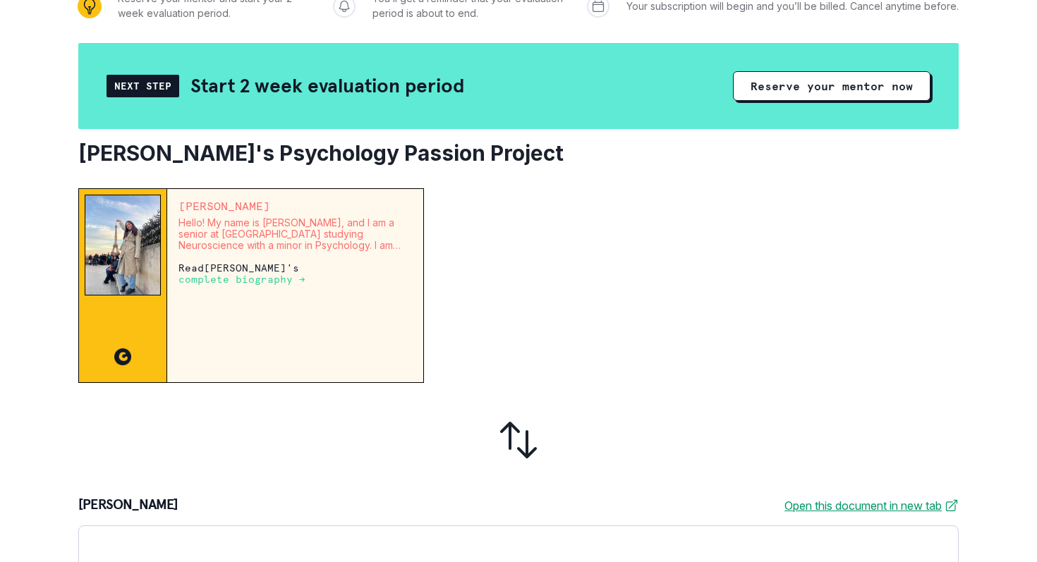
scroll to position [274, 0]
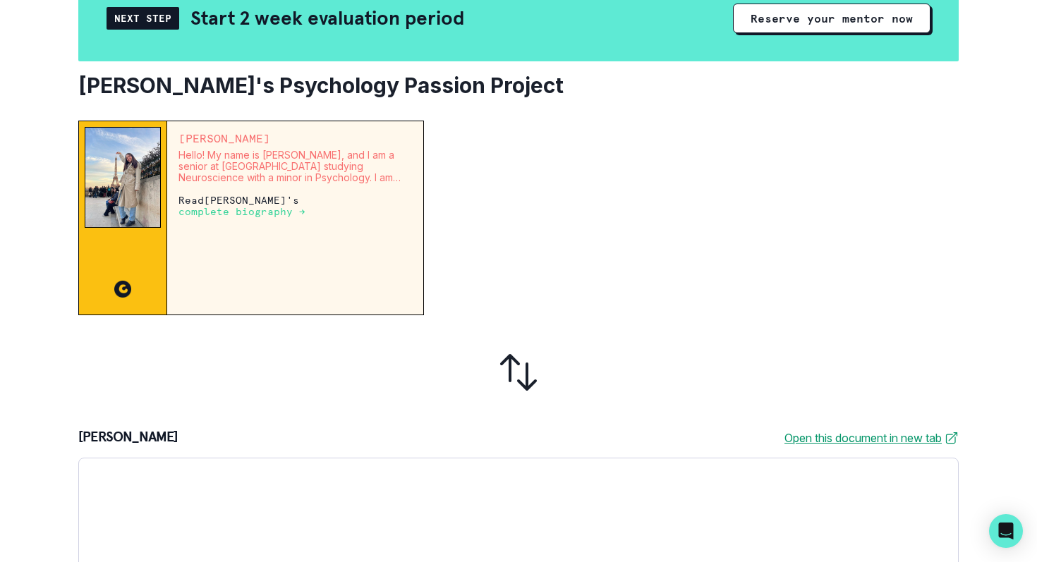
click at [305, 206] on p "complete biography →" at bounding box center [241, 211] width 127 height 11
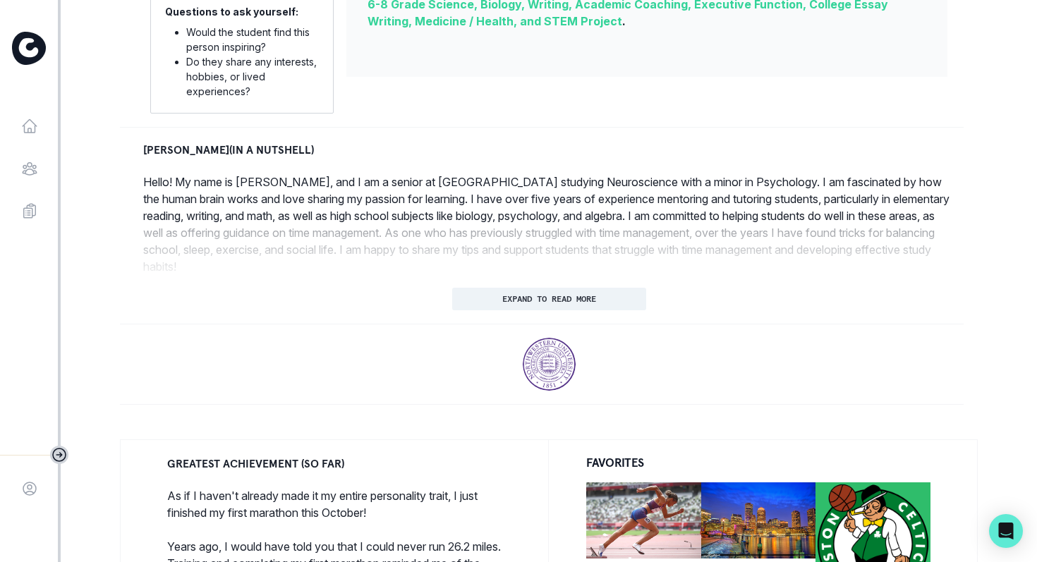
scroll to position [569, 0]
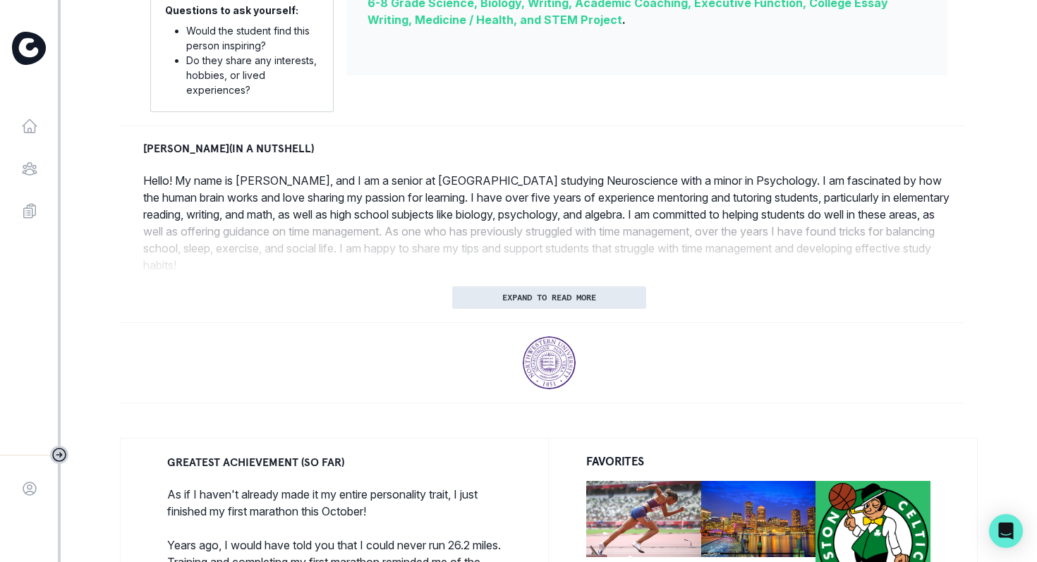
click at [491, 291] on button "EXPAND TO READ MORE" at bounding box center [549, 297] width 194 height 23
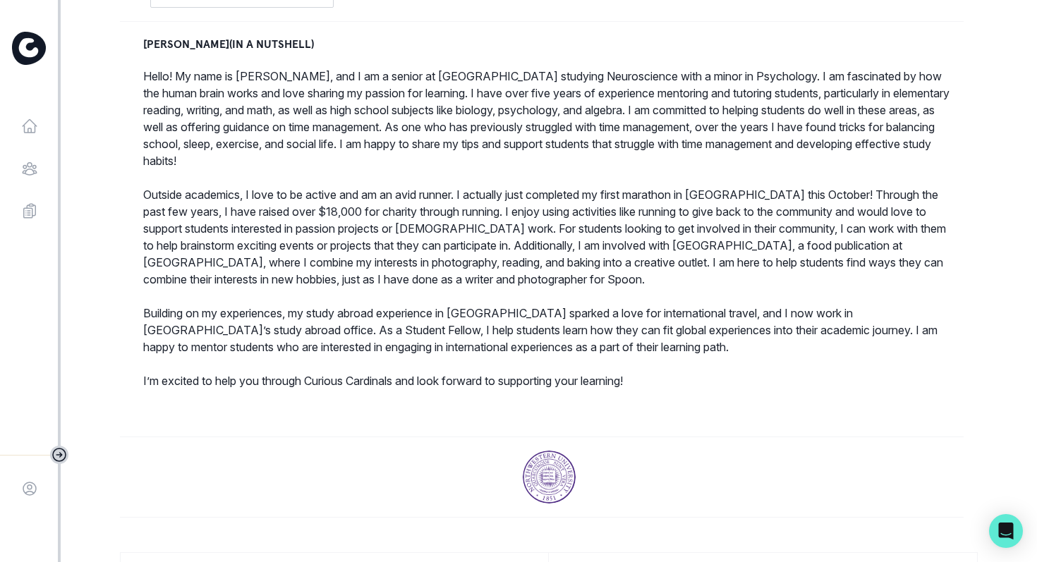
scroll to position [674, 0]
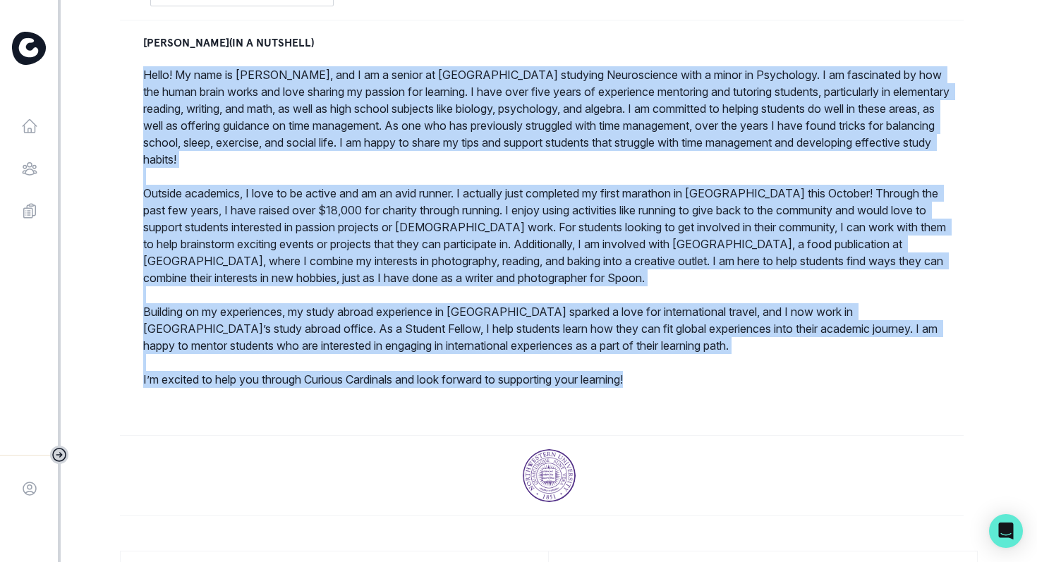
drag, startPoint x: 658, startPoint y: 383, endPoint x: 141, endPoint y: 70, distance: 604.0
click at [141, 70] on div "Mia C. (IN A NUTSHELL) Hello! My name is Mia, and I am a senior at Northwestern…" at bounding box center [549, 228] width 858 height 388
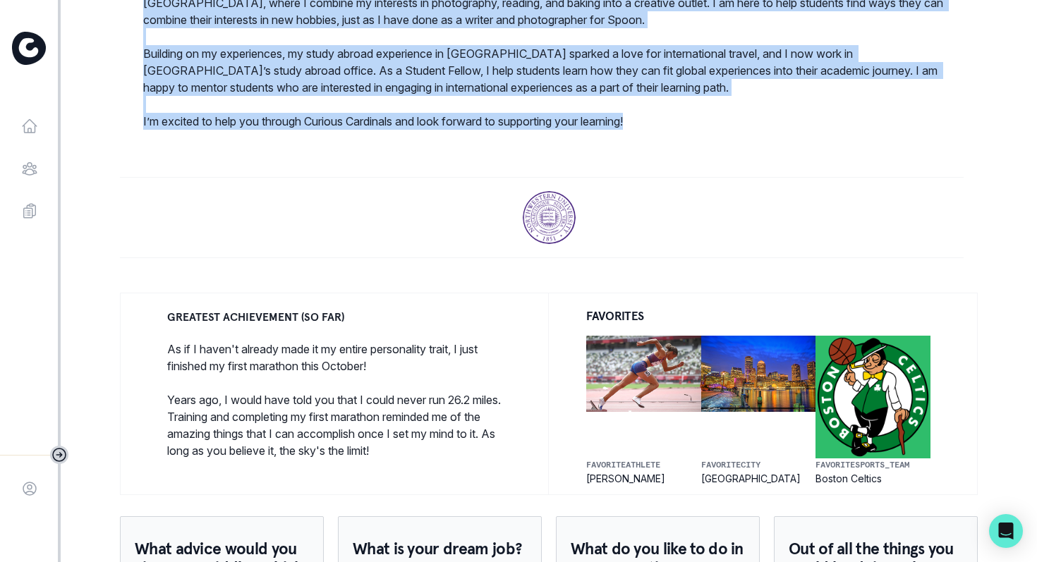
scroll to position [980, 0]
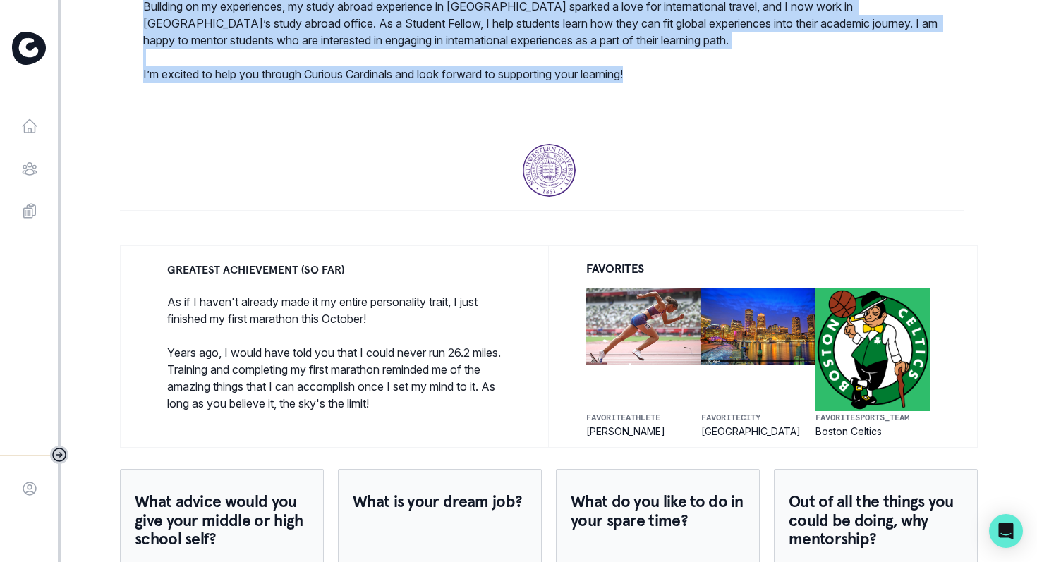
copy p "Hello! My name is Mia, and I am a senior at Northwestern University studying Ne…"
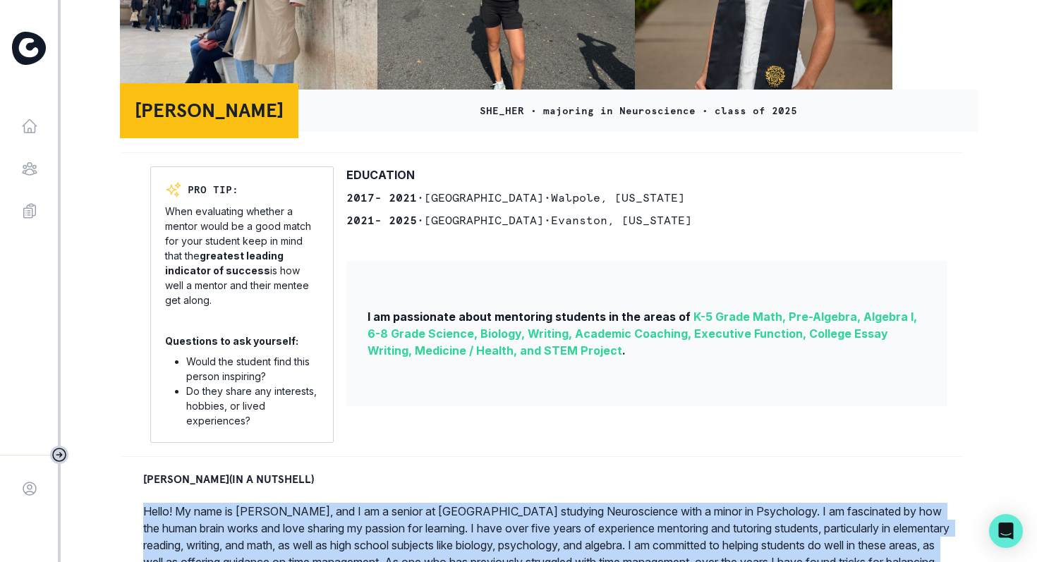
scroll to position [241, 0]
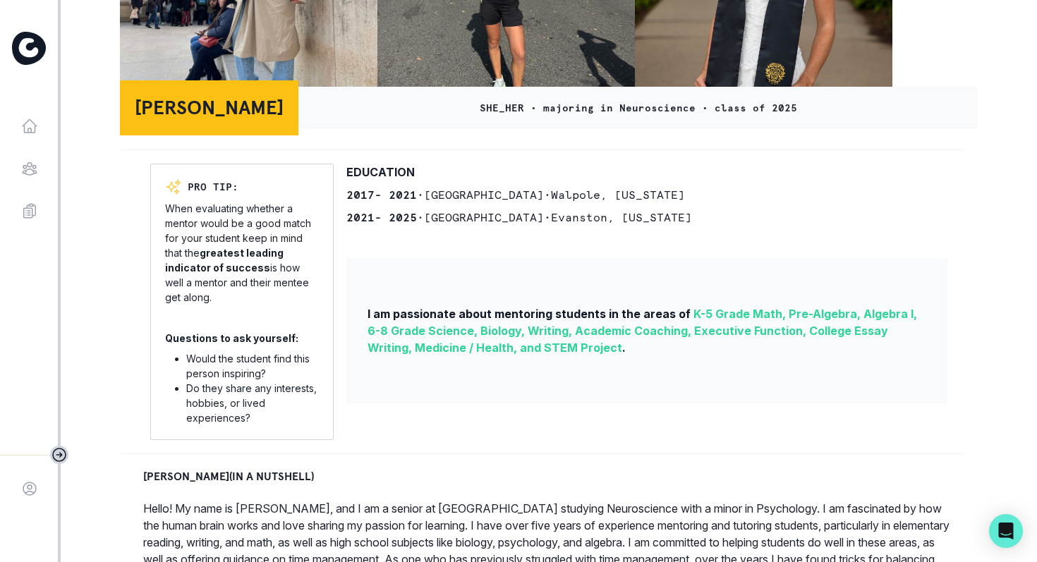
click at [279, 229] on p "When evaluating whether a mentor would be a good match for your student keep in…" at bounding box center [242, 253] width 154 height 104
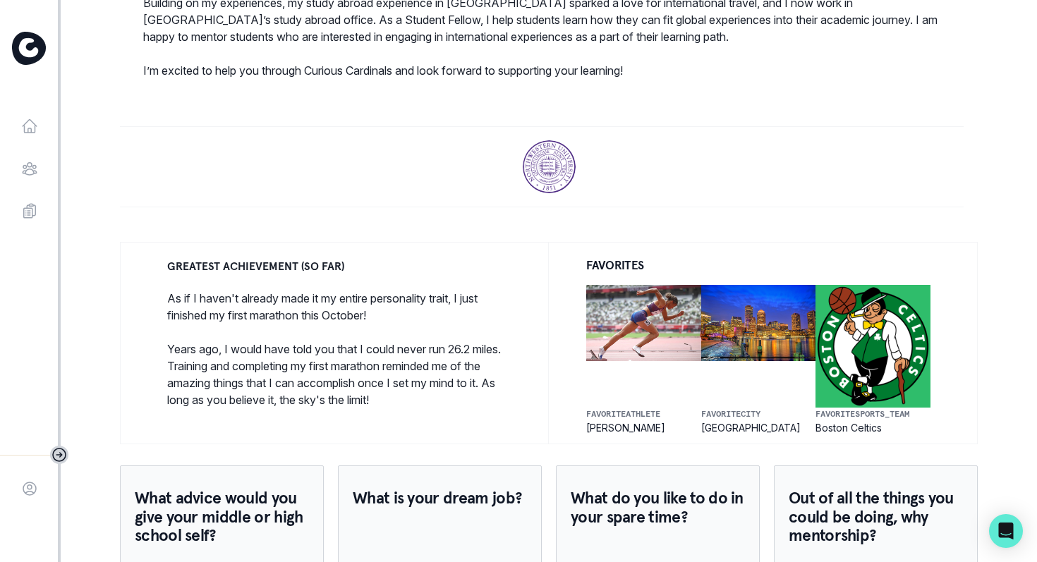
scroll to position [985, 0]
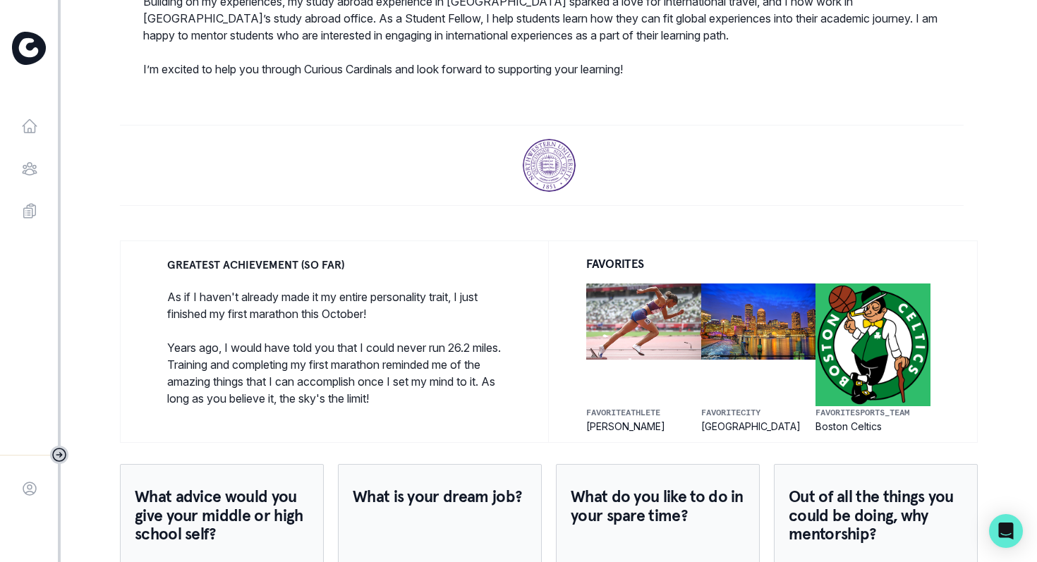
click at [288, 289] on p "As if I haven't already made it my entire personality trait, I just finished my…" at bounding box center [343, 306] width 352 height 34
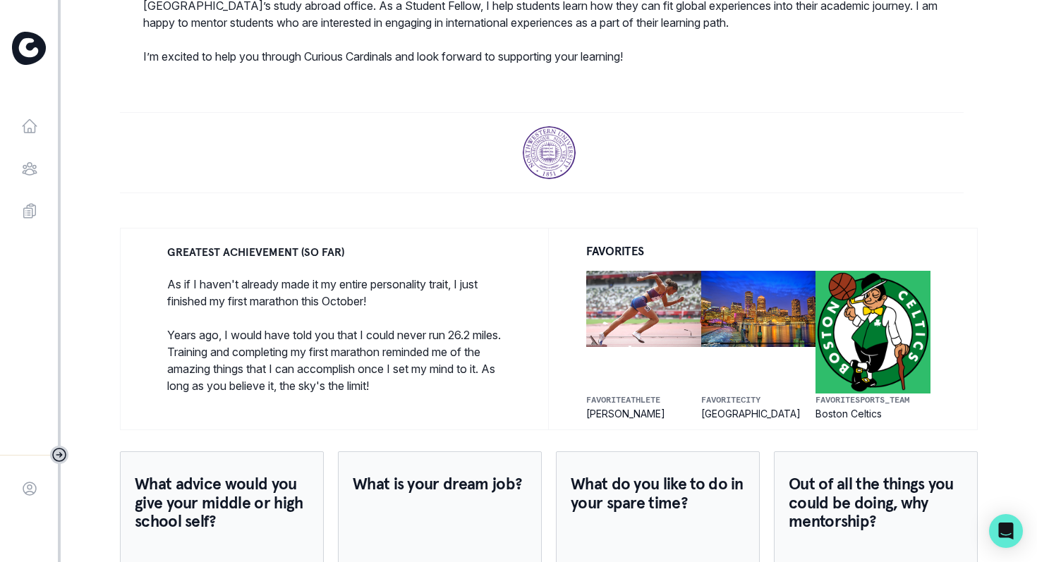
scroll to position [1002, 0]
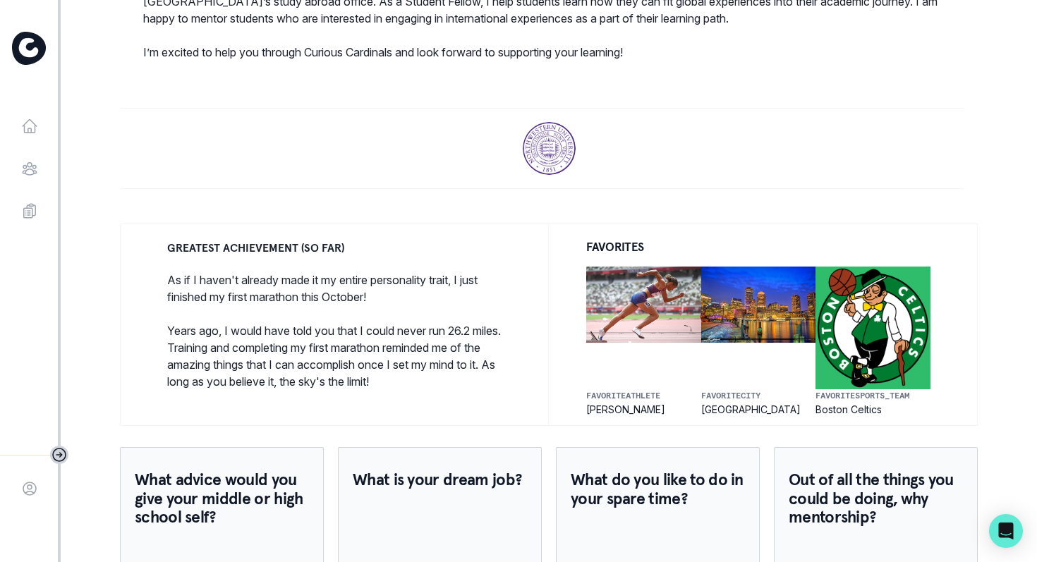
click at [322, 344] on p "Years ago, I would have told you that I could never run 26.2 miles. Training an…" at bounding box center [343, 356] width 352 height 68
